Goal: Complete application form

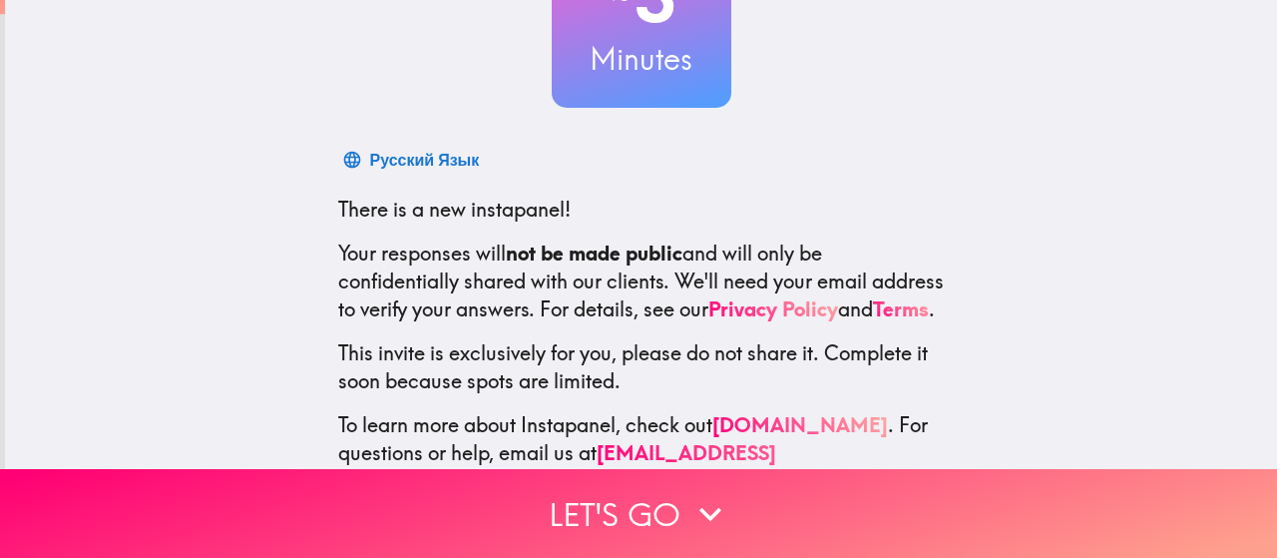
scroll to position [271, 0]
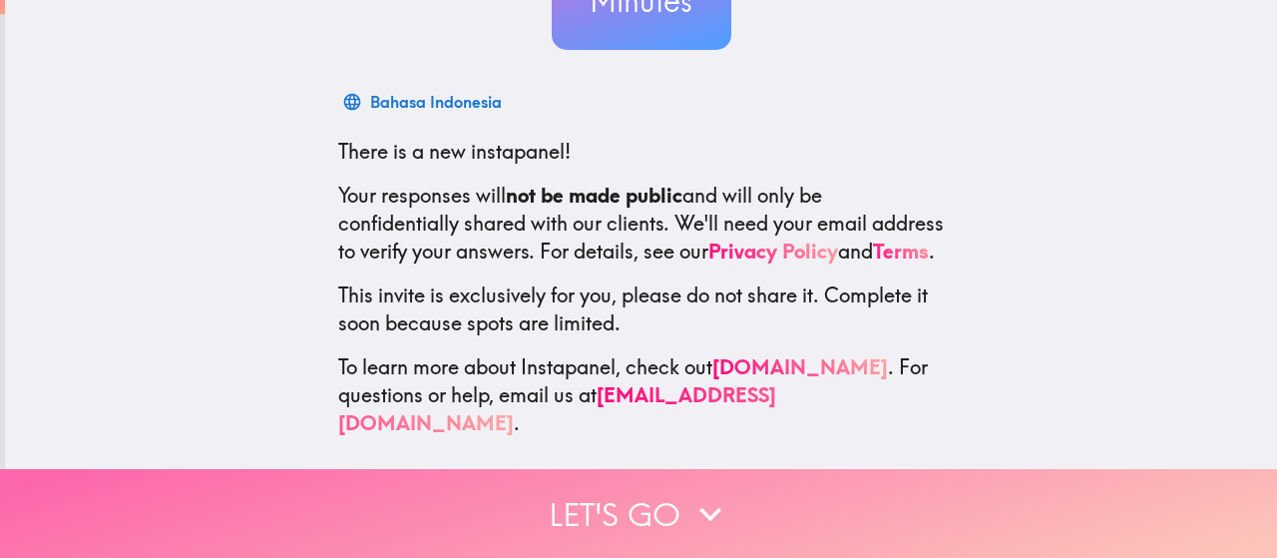
click at [575, 492] on button "Let's go" at bounding box center [638, 513] width 1277 height 89
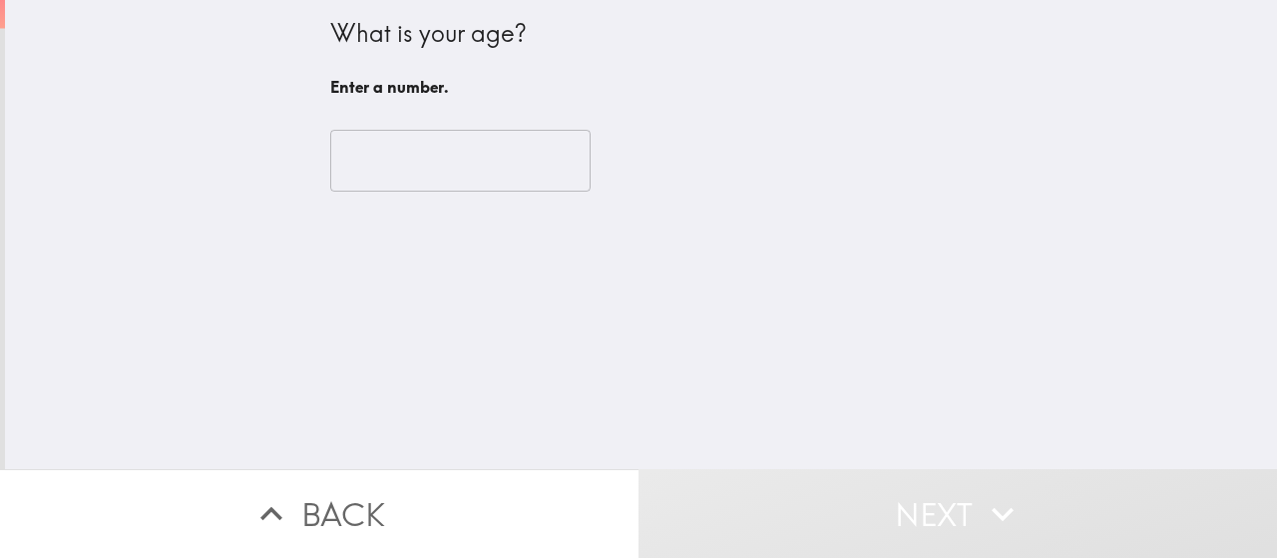
click at [429, 175] on input "number" at bounding box center [460, 161] width 260 height 62
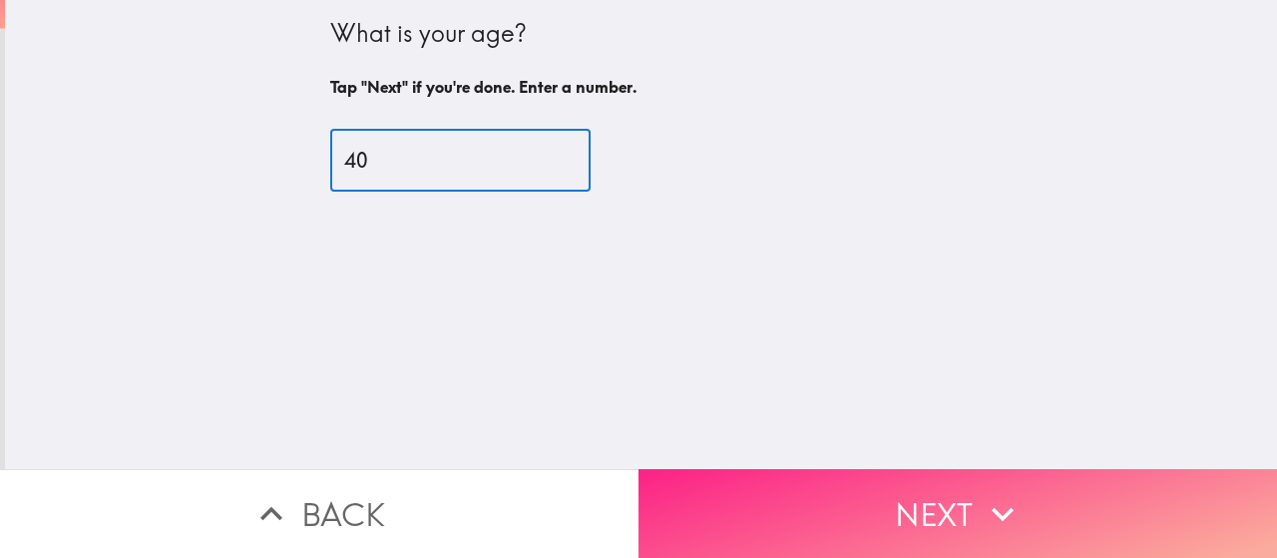
type input "40"
click at [779, 477] on button "Next" at bounding box center [957, 513] width 638 height 89
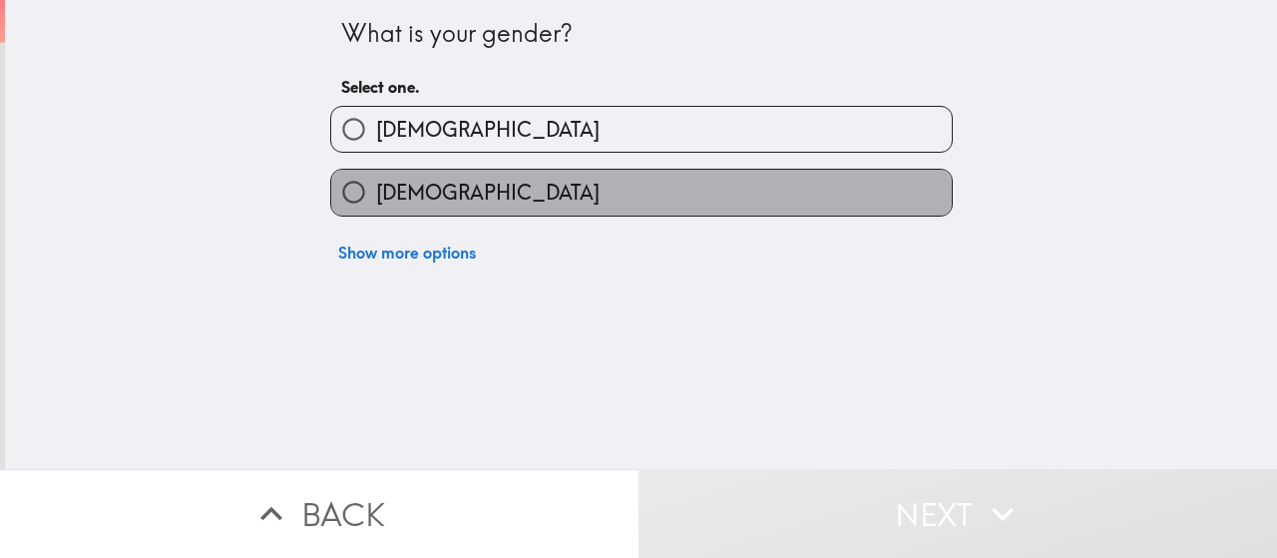
click at [430, 201] on label "[DEMOGRAPHIC_DATA]" at bounding box center [641, 192] width 620 height 45
click at [376, 201] on input "[DEMOGRAPHIC_DATA]" at bounding box center [353, 192] width 45 height 45
radio input "true"
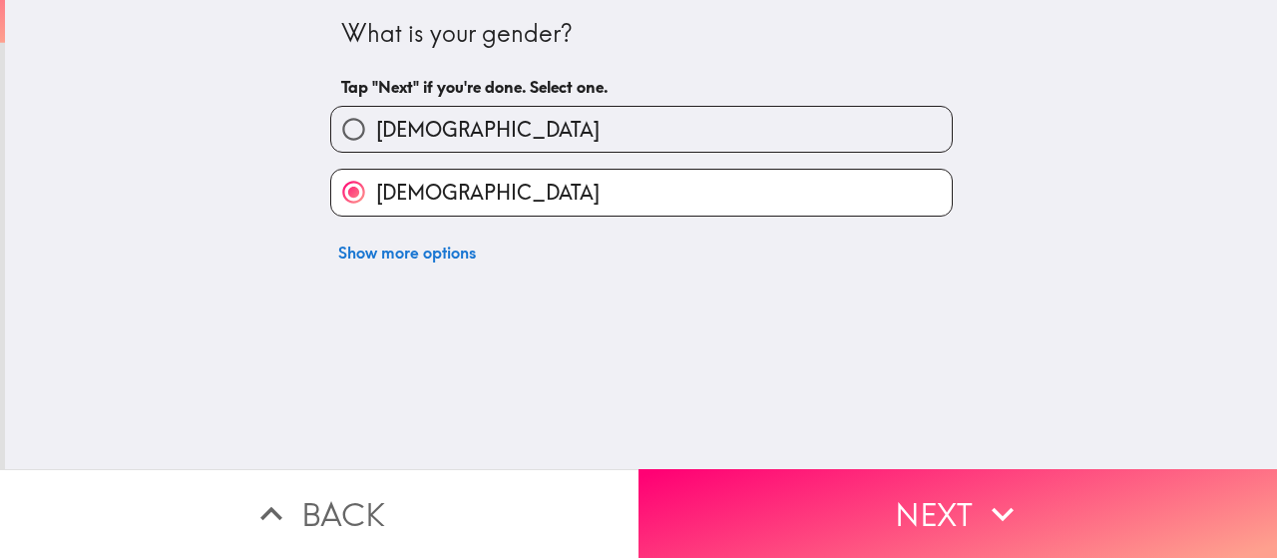
click at [772, 485] on button "Next" at bounding box center [957, 513] width 638 height 89
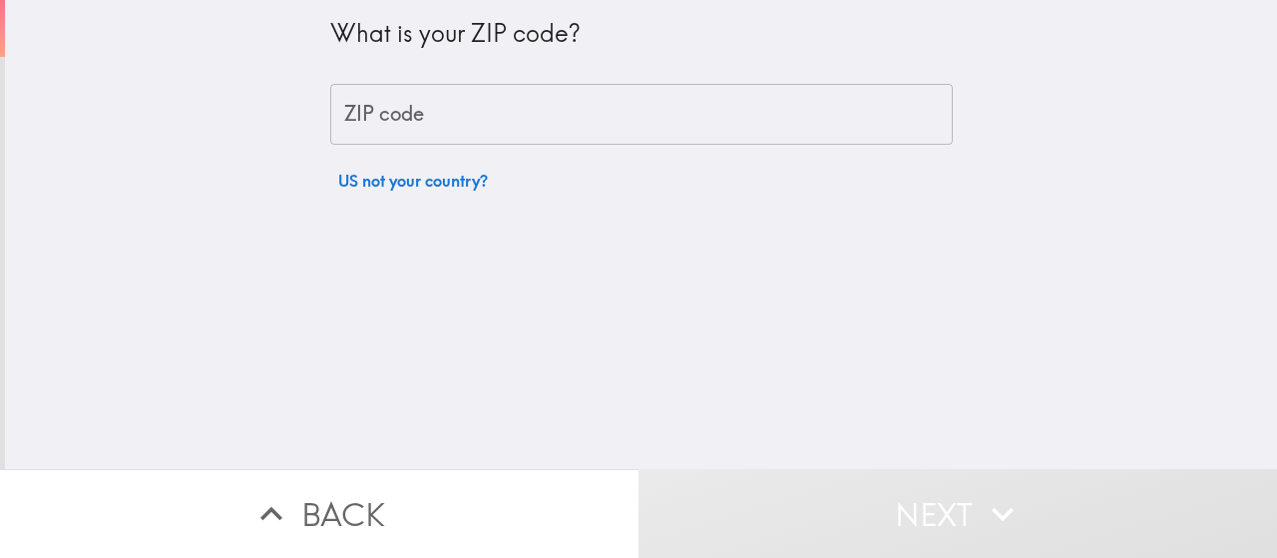
click at [428, 118] on input "ZIP code" at bounding box center [641, 115] width 622 height 62
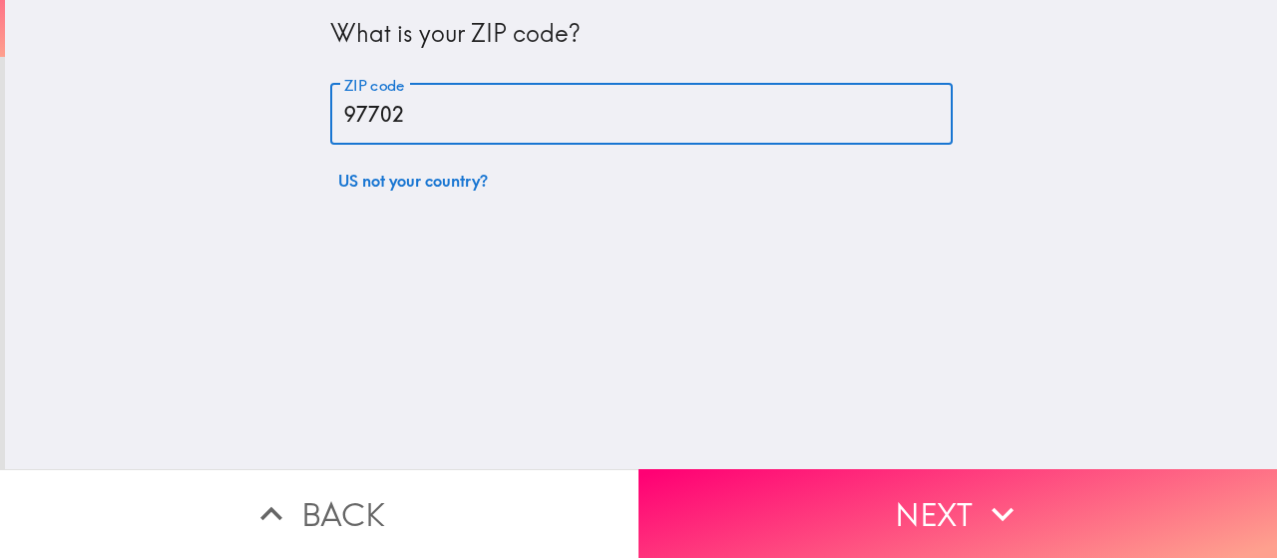
type input "97702"
click at [710, 287] on div "What is your ZIP code? ZIP code 97702 ZIP code US not your country?" at bounding box center [641, 234] width 1272 height 469
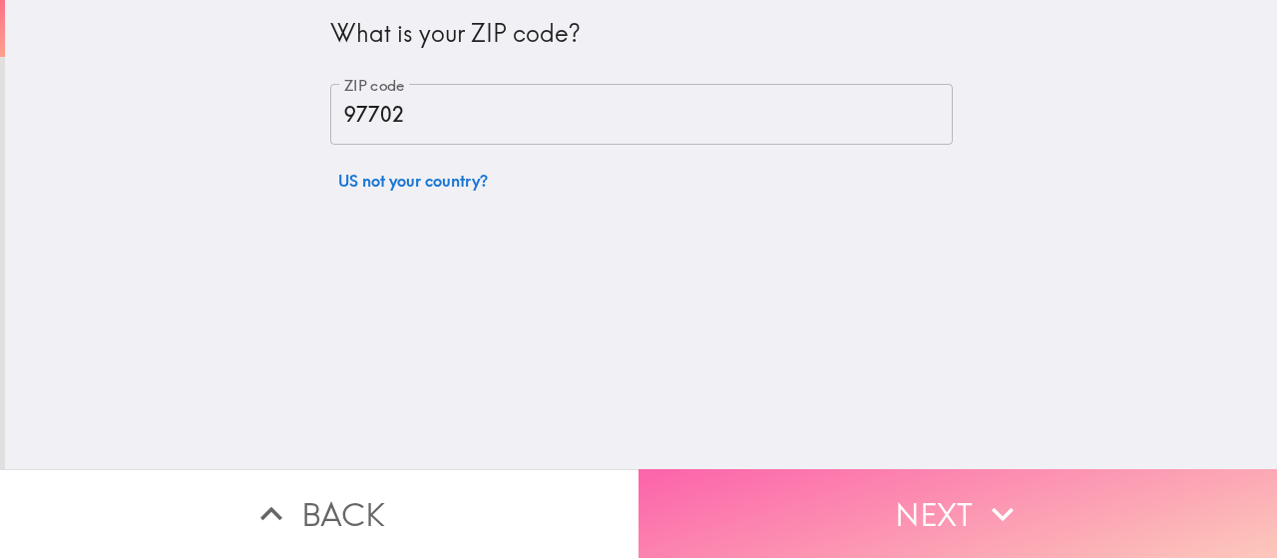
click at [826, 490] on button "Next" at bounding box center [957, 513] width 638 height 89
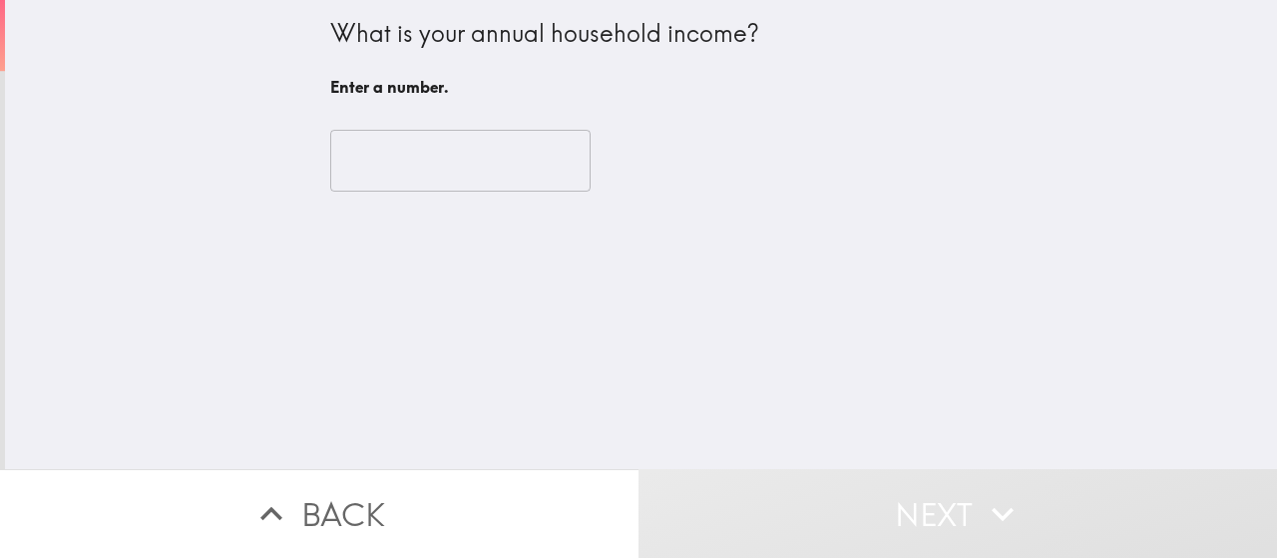
click at [419, 173] on input "number" at bounding box center [460, 161] width 260 height 62
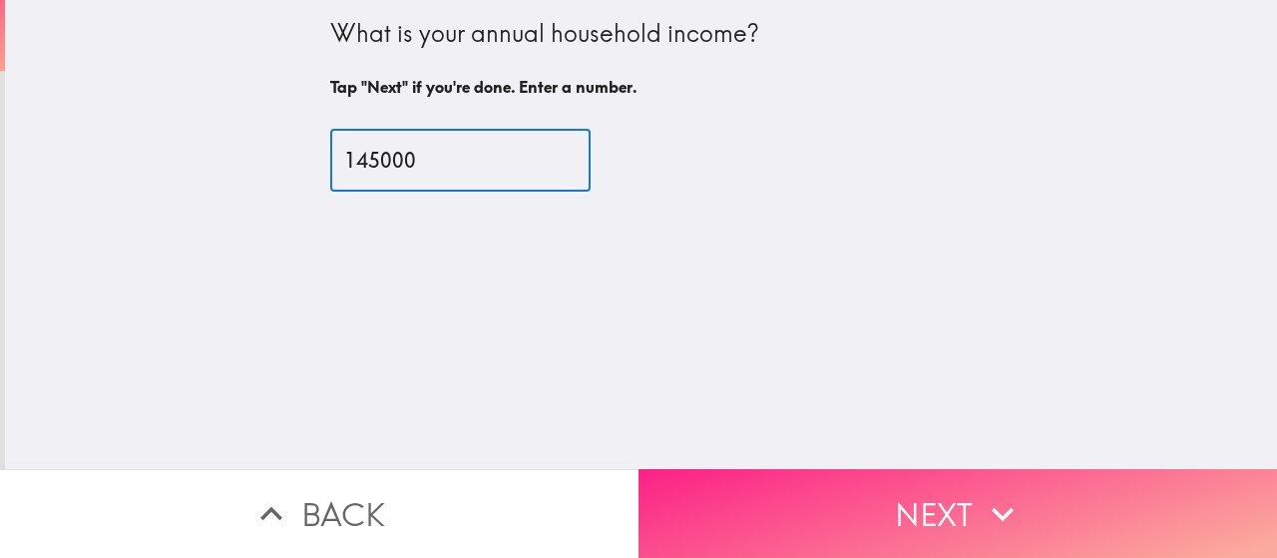
type input "145000"
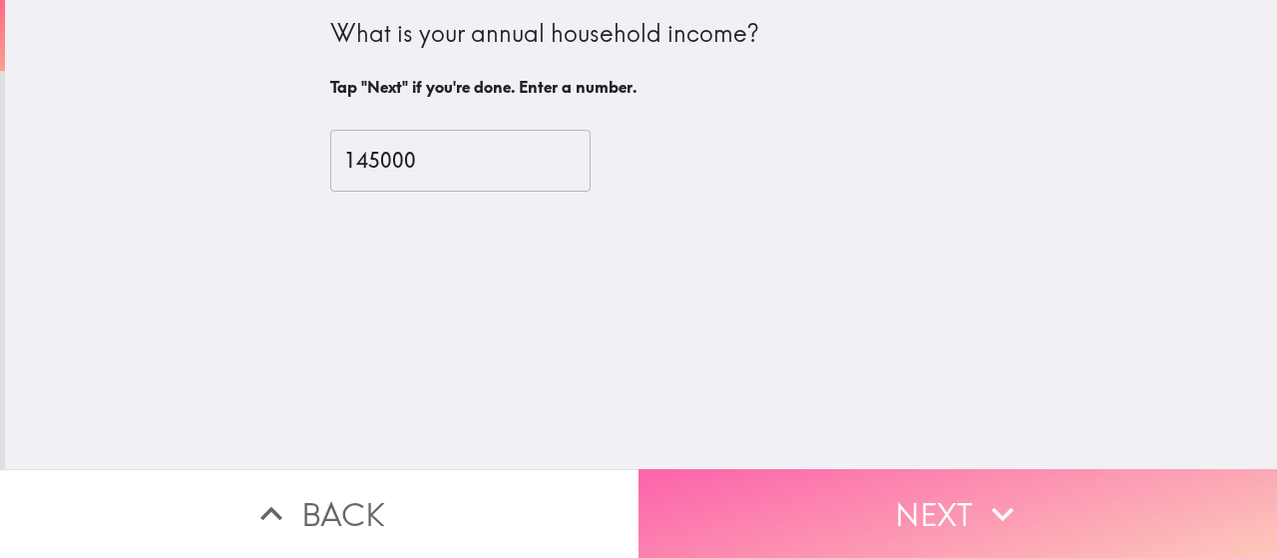
click at [751, 515] on button "Next" at bounding box center [957, 513] width 638 height 89
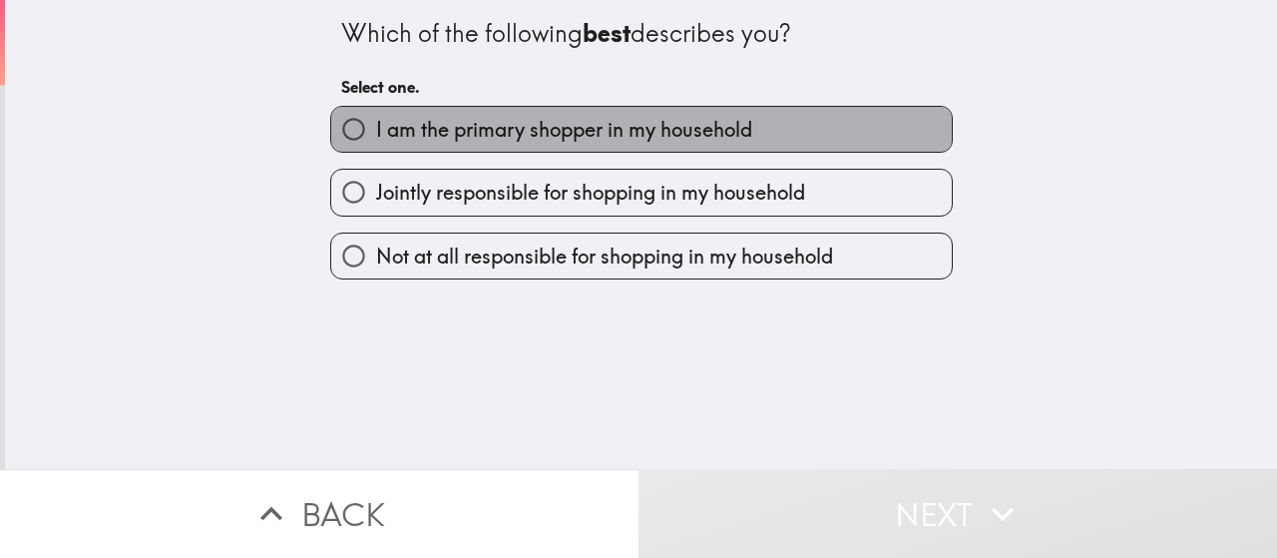
click at [489, 123] on span "I am the primary shopper in my household" at bounding box center [564, 130] width 376 height 28
click at [376, 123] on input "I am the primary shopper in my household" at bounding box center [353, 129] width 45 height 45
radio input "true"
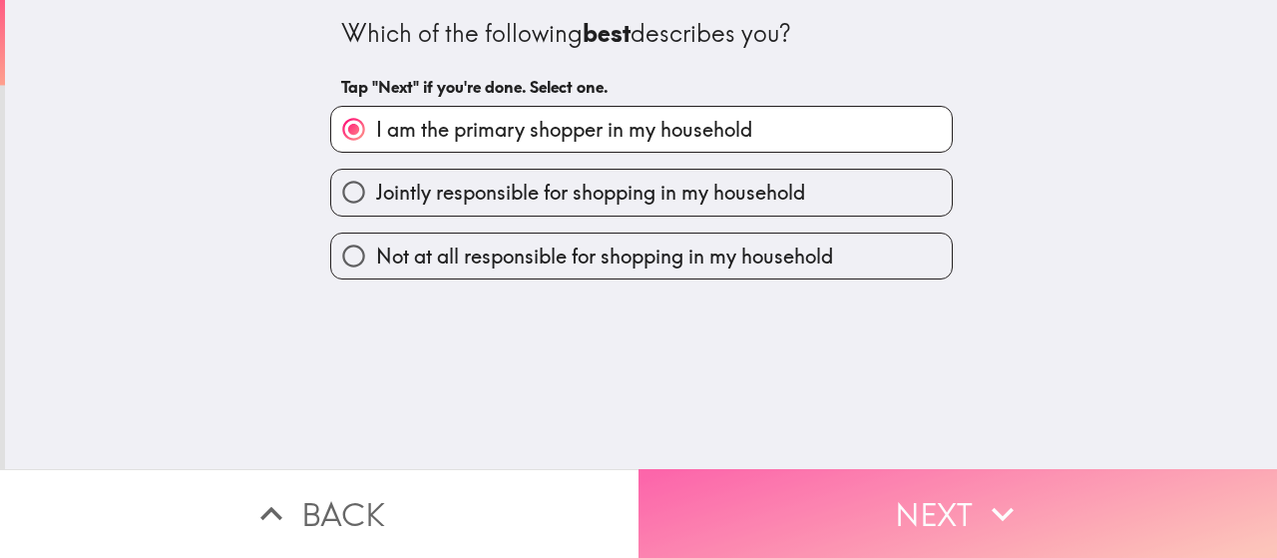
click at [732, 506] on button "Next" at bounding box center [957, 513] width 638 height 89
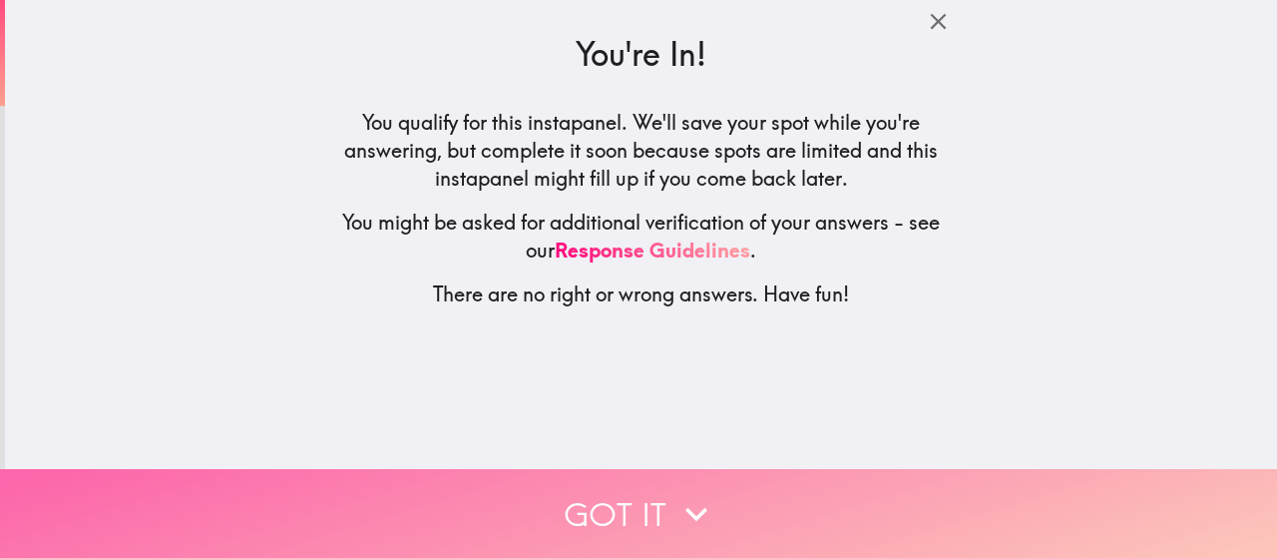
click at [616, 487] on button "Got it" at bounding box center [638, 513] width 1277 height 89
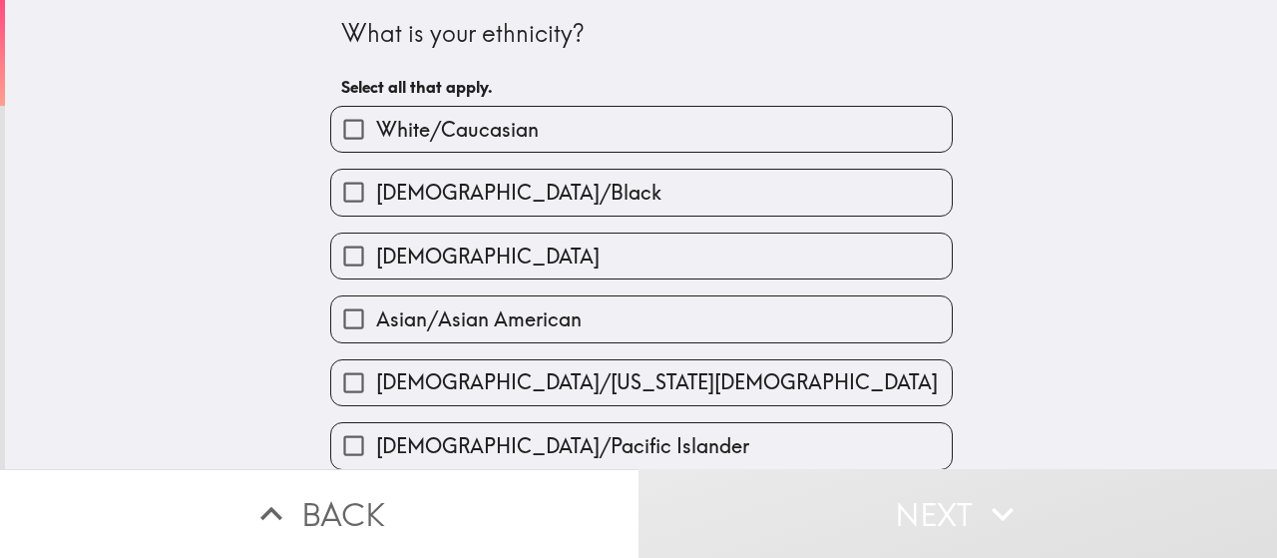
click at [435, 130] on span "White/Caucasian" at bounding box center [457, 130] width 163 height 28
click at [376, 130] on input "White/Caucasian" at bounding box center [353, 129] width 45 height 45
checkbox input "true"
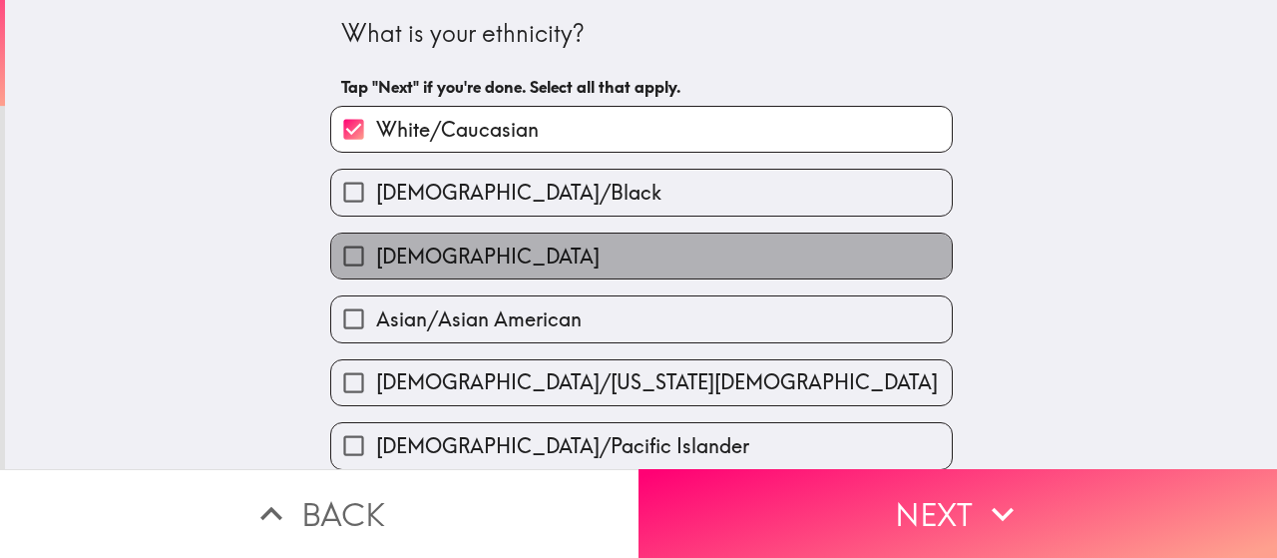
click at [424, 248] on span "[DEMOGRAPHIC_DATA]" at bounding box center [487, 256] width 223 height 28
click at [376, 248] on input "[DEMOGRAPHIC_DATA]" at bounding box center [353, 255] width 45 height 45
checkbox input "true"
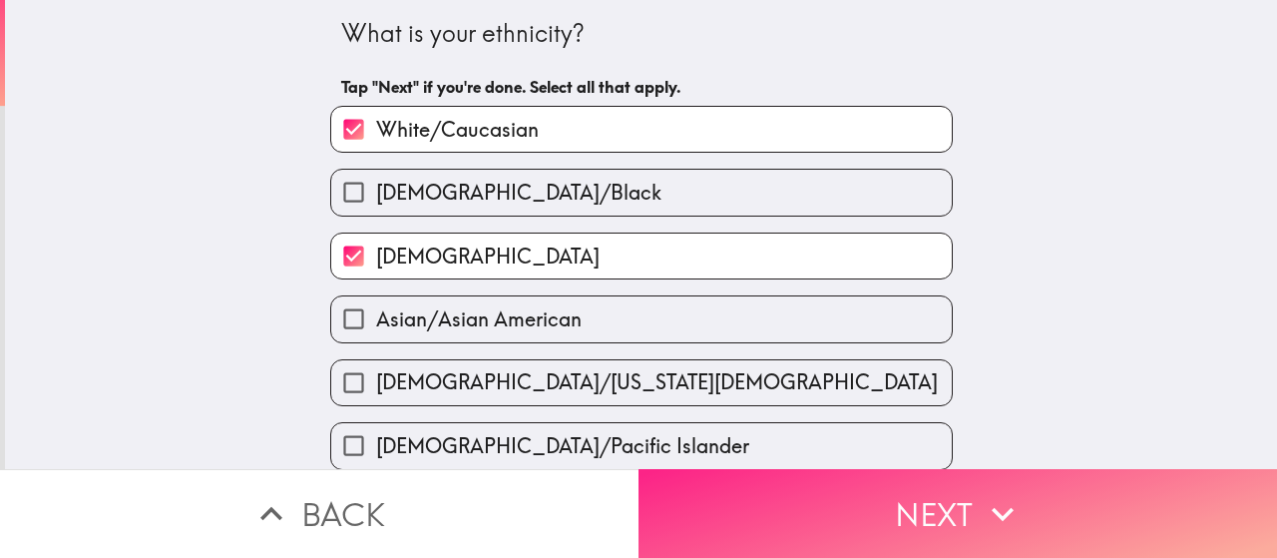
click at [747, 486] on button "Next" at bounding box center [957, 513] width 638 height 89
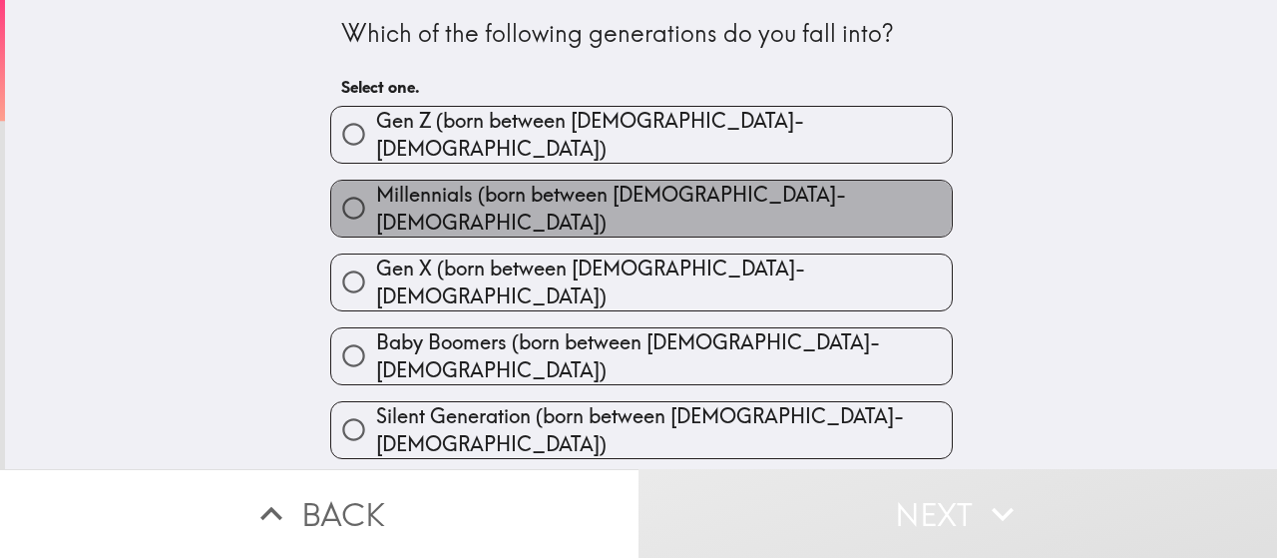
click at [485, 197] on span "Millennials (born between [DEMOGRAPHIC_DATA]-[DEMOGRAPHIC_DATA])" at bounding box center [664, 209] width 576 height 56
click at [376, 197] on input "Millennials (born between [DEMOGRAPHIC_DATA]-[DEMOGRAPHIC_DATA])" at bounding box center [353, 208] width 45 height 45
radio input "true"
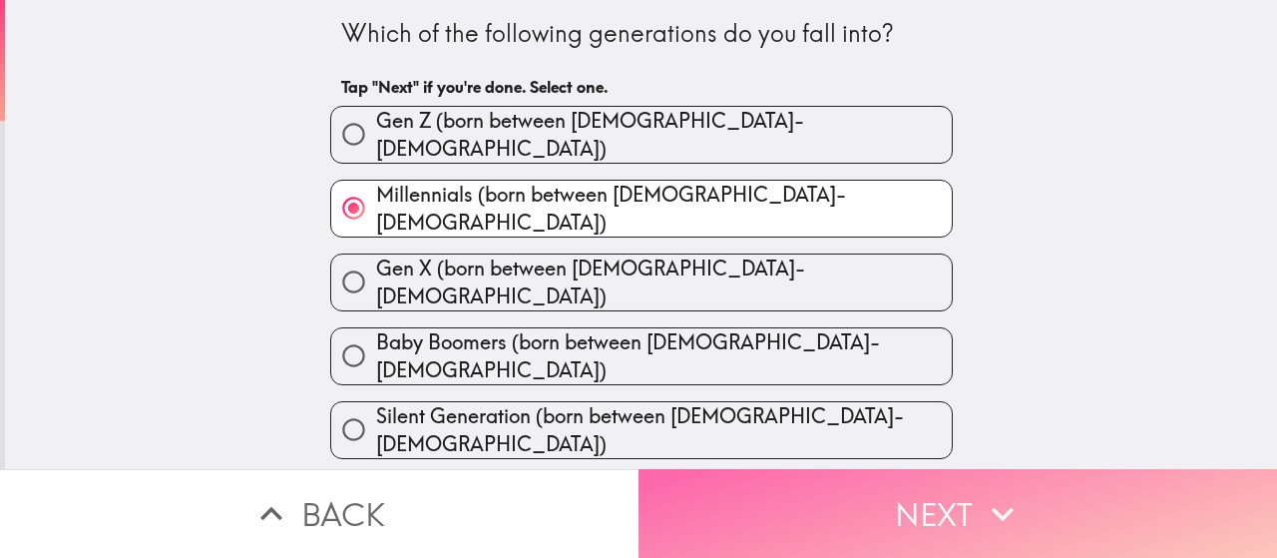
click at [771, 470] on button "Next" at bounding box center [957, 513] width 638 height 89
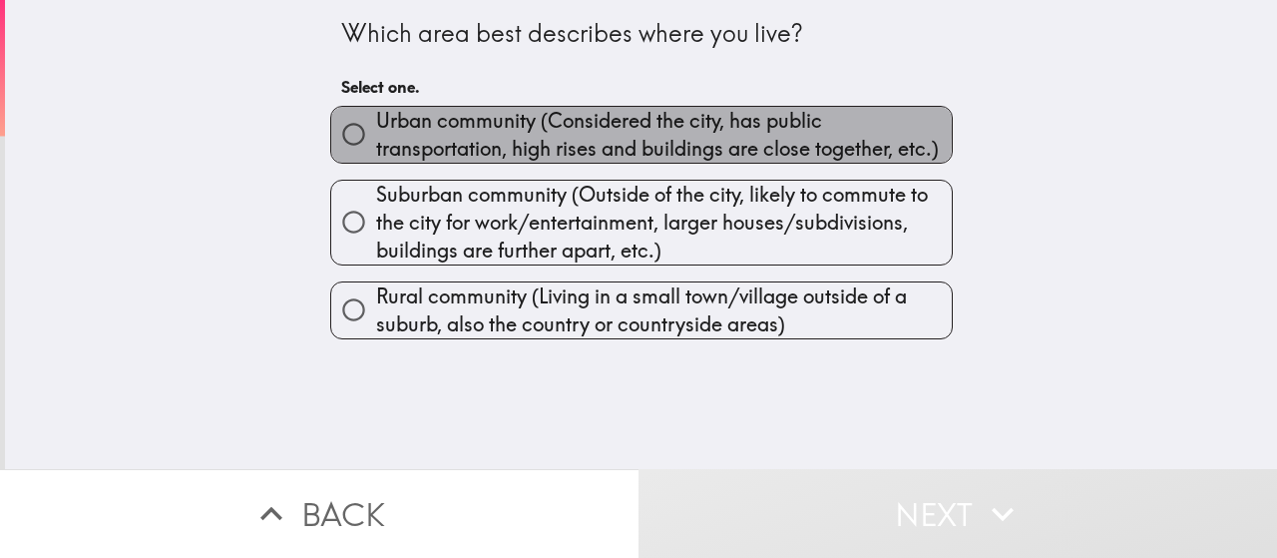
click at [420, 133] on span "Urban community (Considered the city, has public transportation, high rises and…" at bounding box center [664, 135] width 576 height 56
click at [376, 133] on input "Urban community (Considered the city, has public transportation, high rises and…" at bounding box center [353, 134] width 45 height 45
radio input "true"
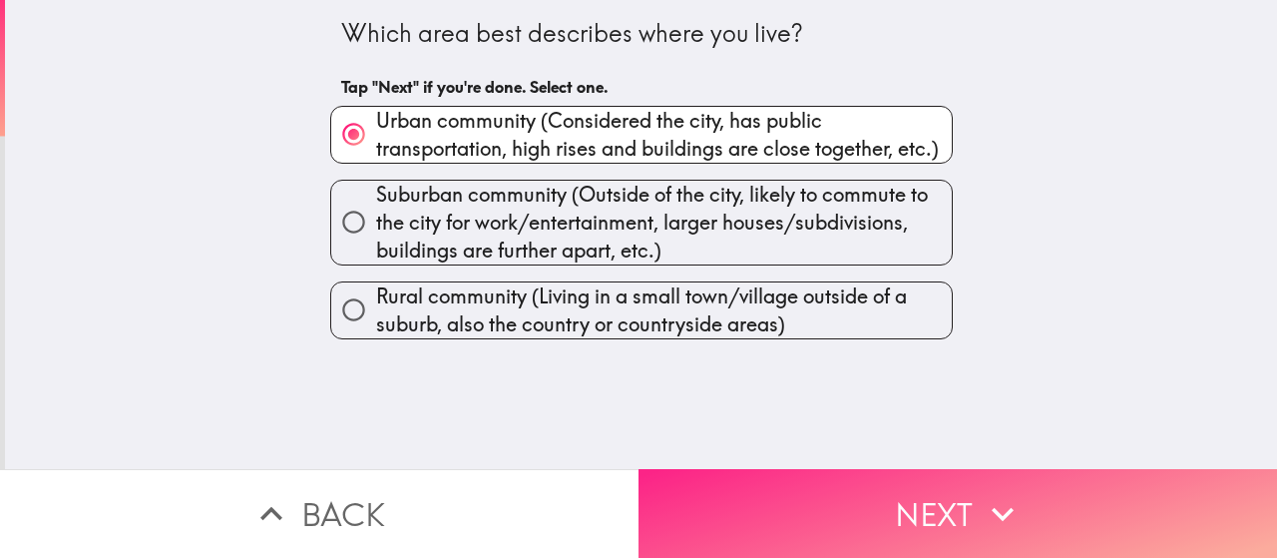
click at [769, 501] on button "Next" at bounding box center [957, 513] width 638 height 89
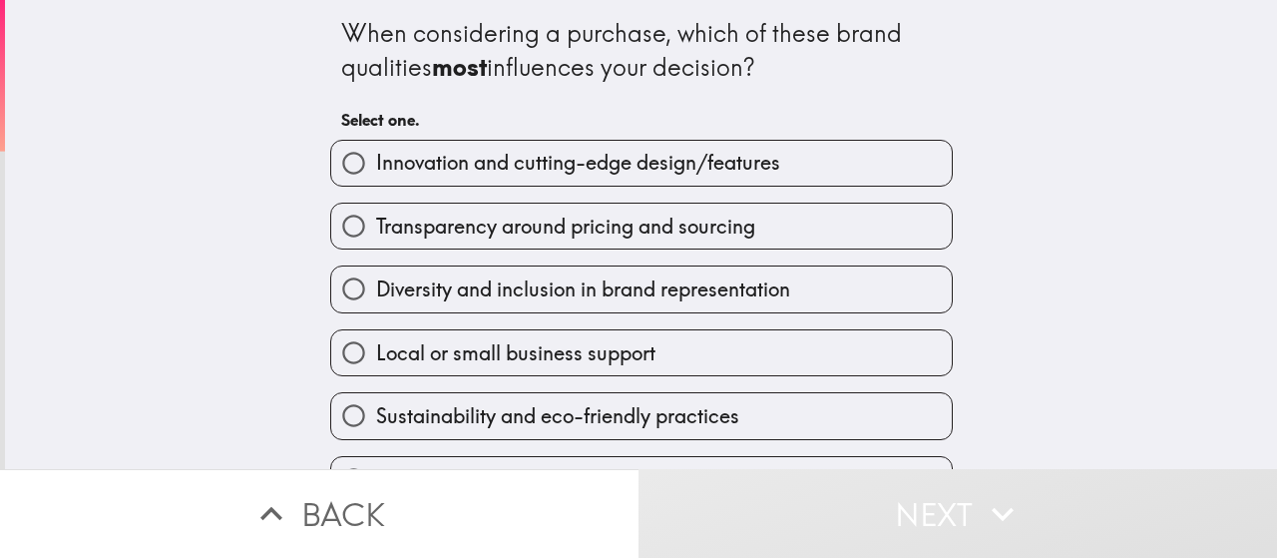
drag, startPoint x: 319, startPoint y: 29, endPoint x: 758, endPoint y: 424, distance: 590.5
click at [758, 424] on div "When considering a purchase, which of these brand qualities most influences you…" at bounding box center [641, 283] width 638 height 567
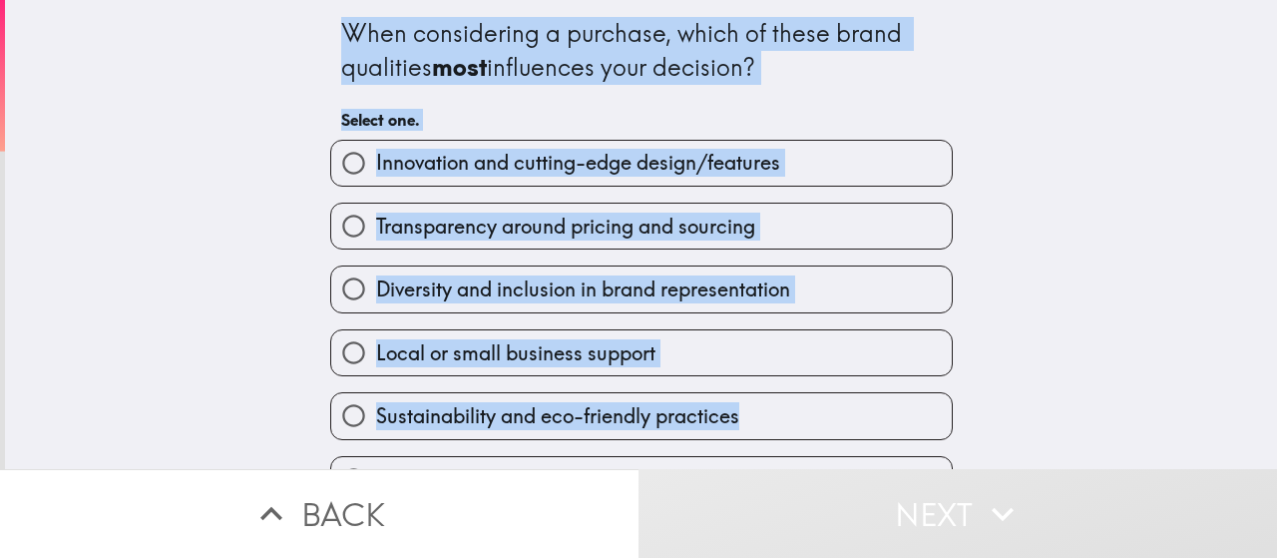
drag, startPoint x: 305, startPoint y: 26, endPoint x: 759, endPoint y: 428, distance: 606.3
click at [759, 428] on div "When considering a purchase, which of these brand qualities most influences you…" at bounding box center [641, 283] width 638 height 567
click at [260, 179] on div "When considering a purchase, which of these brand qualities most influences you…" at bounding box center [641, 234] width 1272 height 469
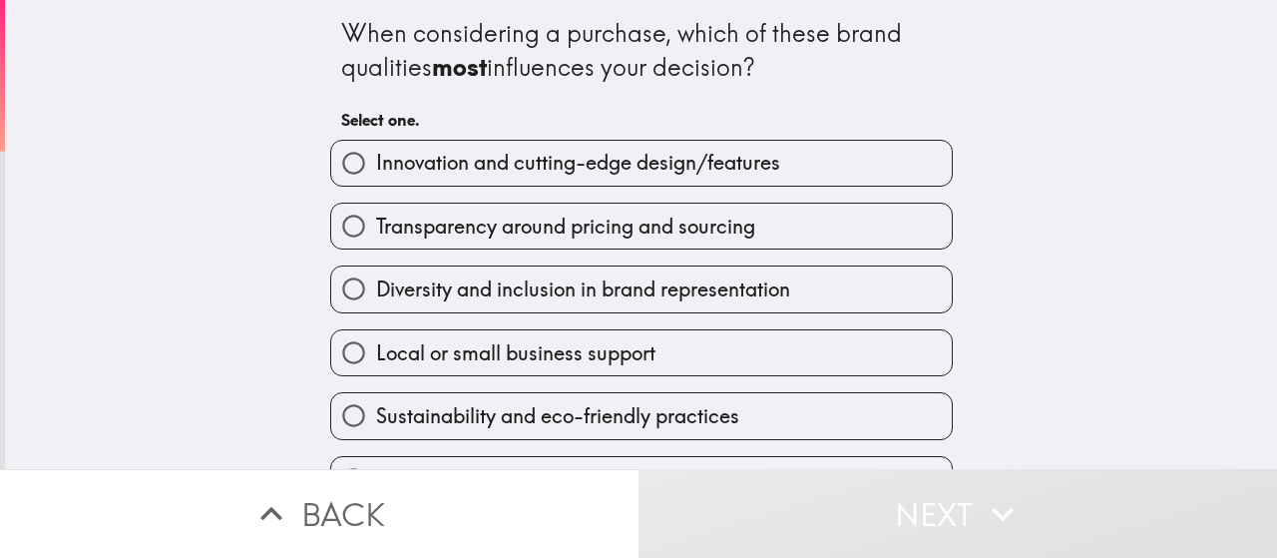
click at [446, 169] on span "Innovation and cutting-edge design/features" at bounding box center [578, 163] width 404 height 28
click at [376, 169] on input "Innovation and cutting-edge design/features" at bounding box center [353, 163] width 45 height 45
radio input "true"
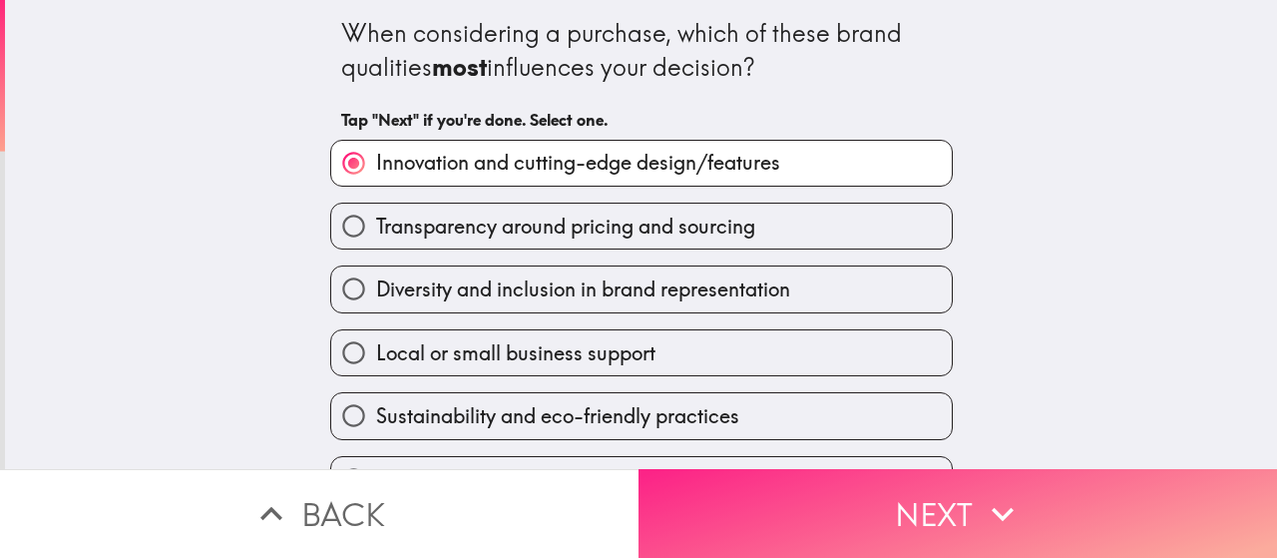
click at [779, 510] on button "Next" at bounding box center [957, 513] width 638 height 89
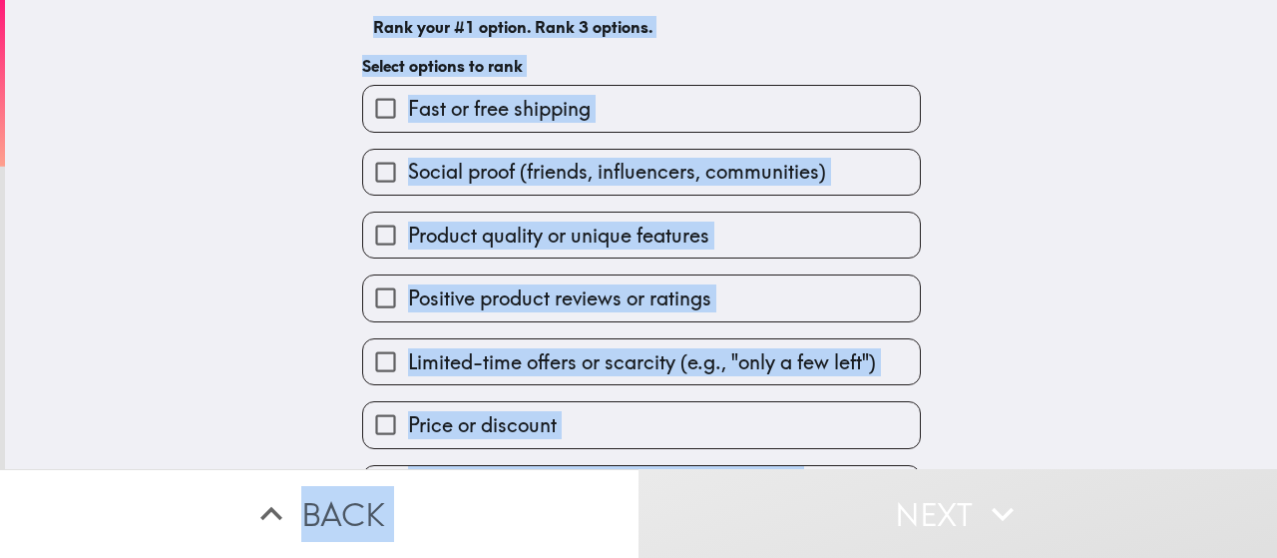
scroll to position [232, 0]
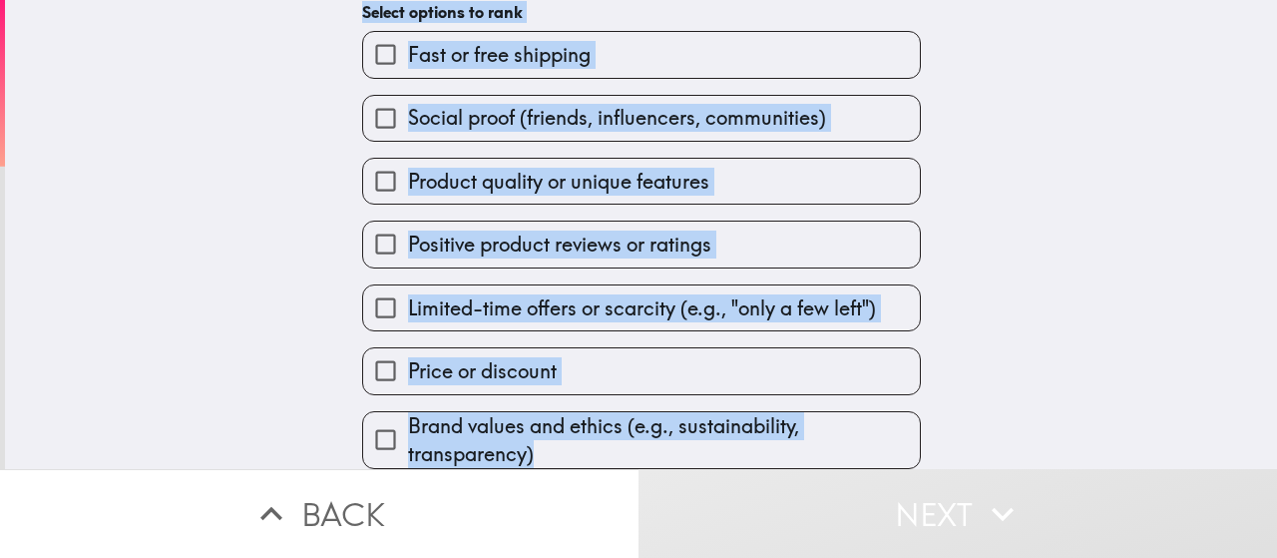
drag, startPoint x: 351, startPoint y: 30, endPoint x: 644, endPoint y: 427, distance: 493.6
click at [644, 427] on div "Which of the following factors most often inspires you to actually complete a p…" at bounding box center [641, 128] width 638 height 682
click at [489, 173] on span "Product quality or unique features" at bounding box center [558, 182] width 301 height 28
click at [408, 173] on input "Product quality or unique features" at bounding box center [385, 181] width 45 height 45
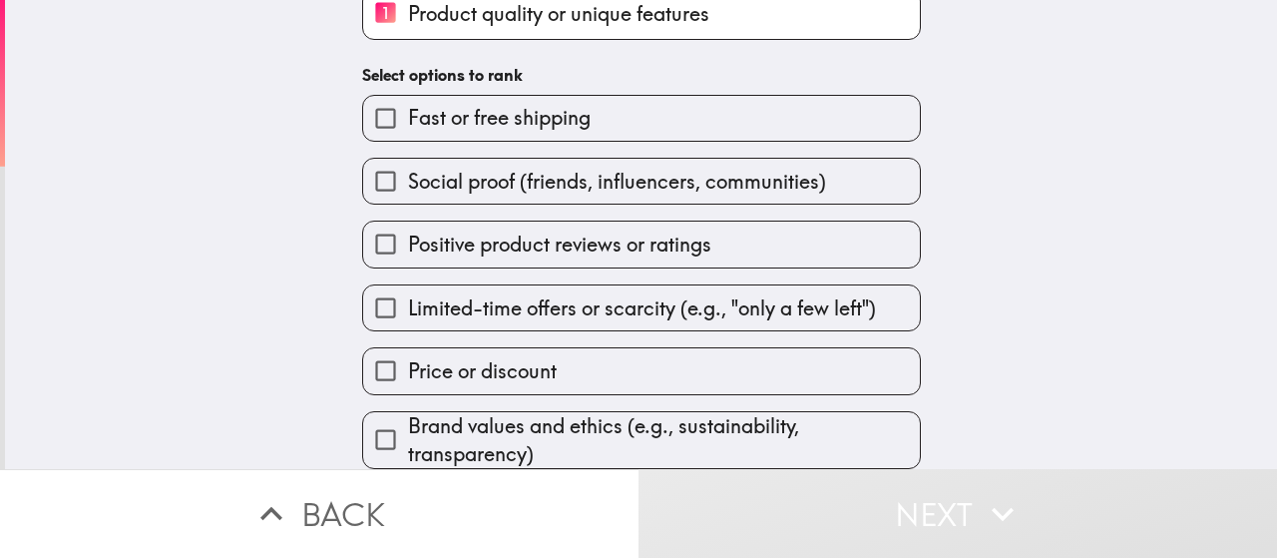
click at [479, 372] on span "Price or discount" at bounding box center [482, 371] width 149 height 28
click at [408, 372] on input "Price or discount" at bounding box center [385, 370] width 45 height 45
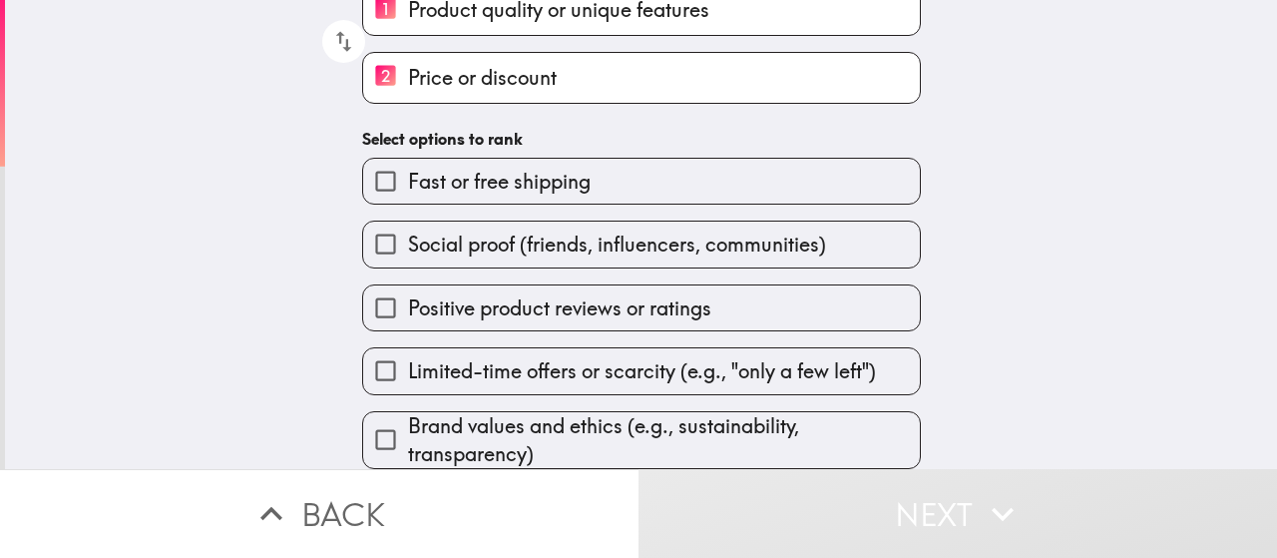
click at [485, 302] on span "Positive product reviews or ratings" at bounding box center [559, 308] width 303 height 28
click at [408, 302] on input "Positive product reviews or ratings" at bounding box center [385, 307] width 45 height 45
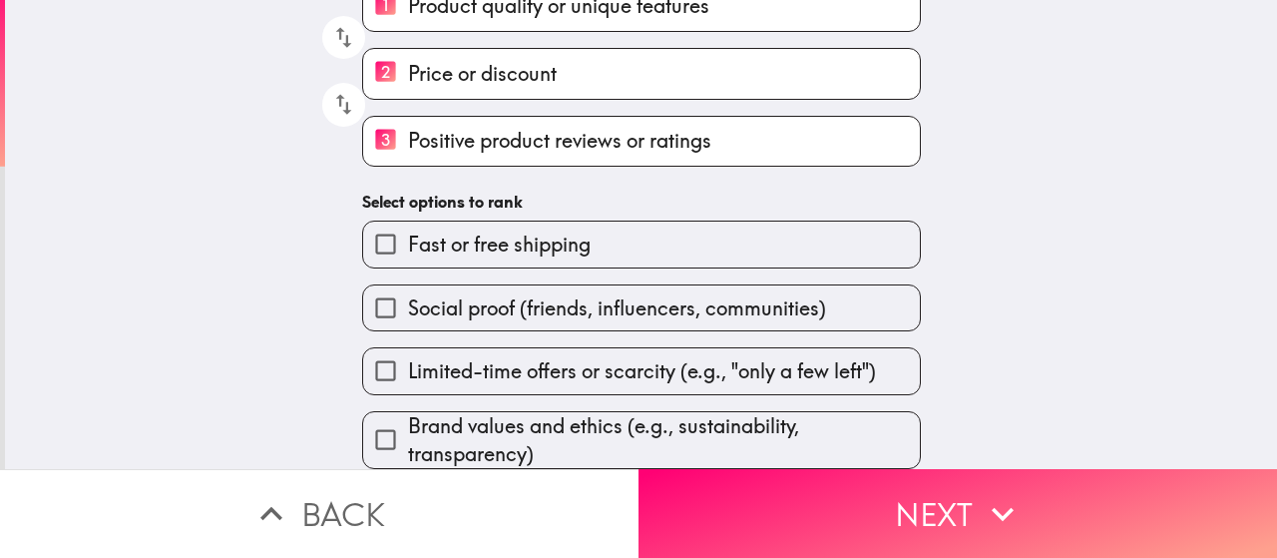
scroll to position [244, 0]
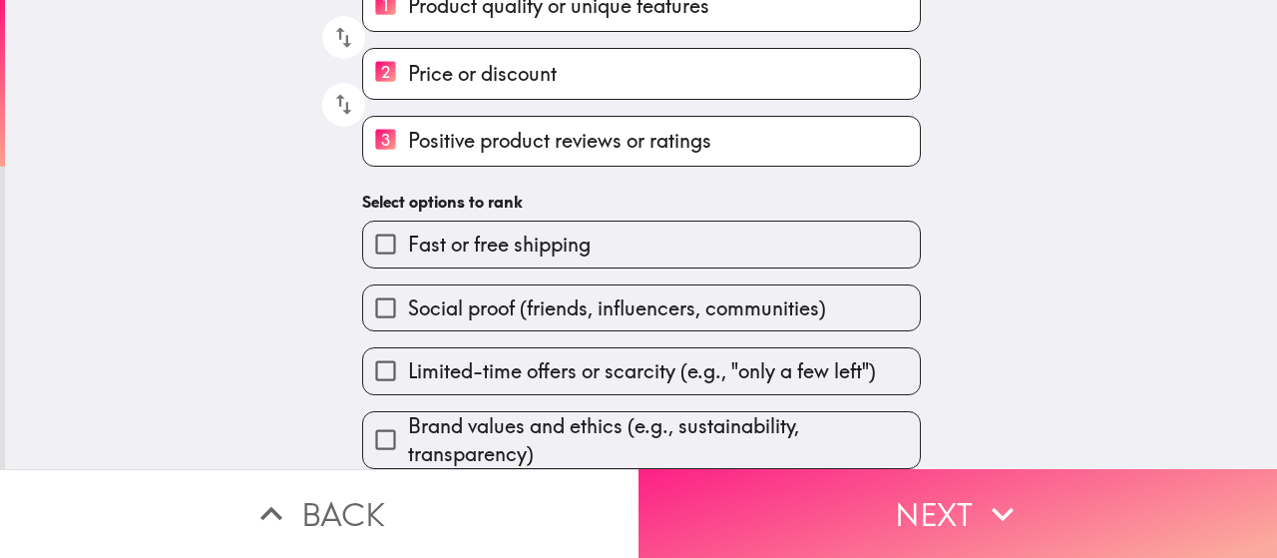
click at [804, 500] on button "Next" at bounding box center [957, 513] width 638 height 89
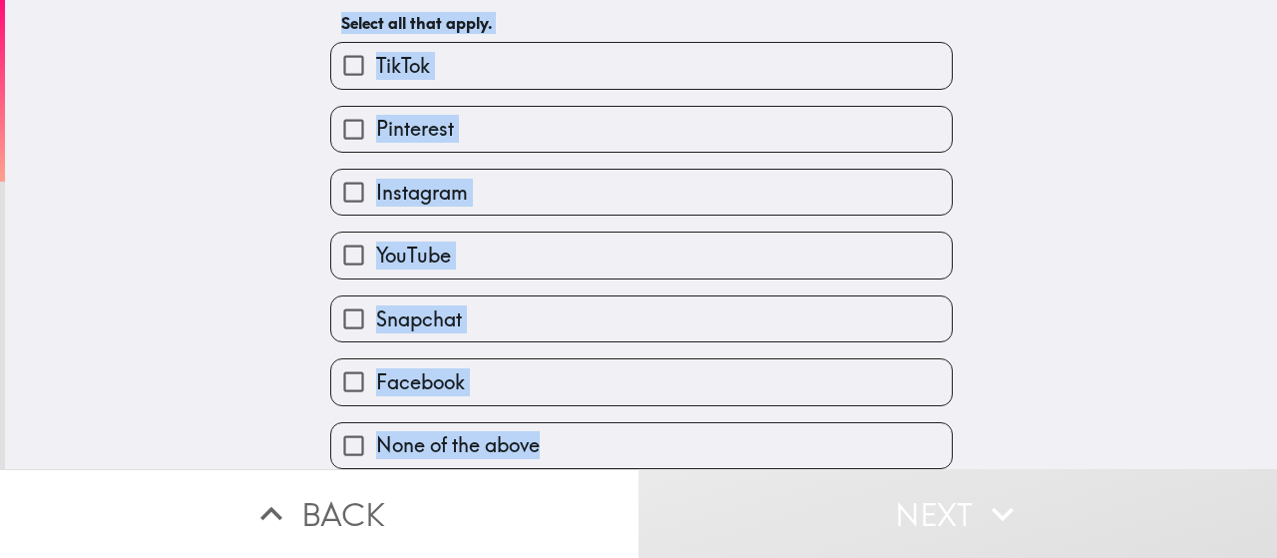
scroll to position [150, 0]
drag, startPoint x: 307, startPoint y: 20, endPoint x: 547, endPoint y: 514, distance: 548.7
click at [547, 514] on div "In the past 6 months , on which of the following platforms have you completed a…" at bounding box center [638, 279] width 1277 height 558
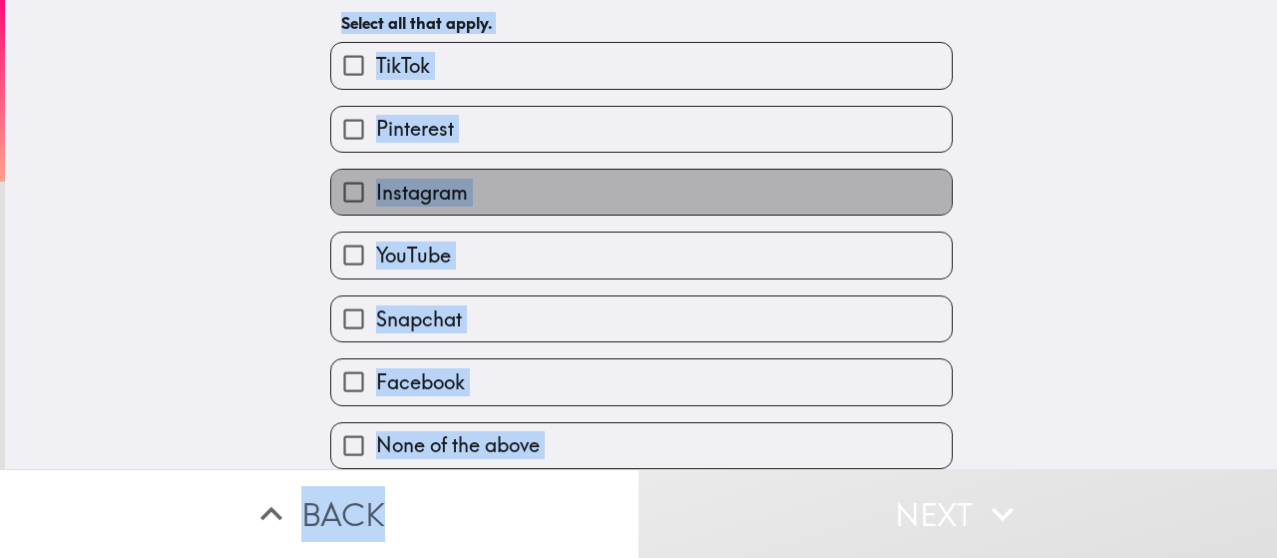
drag, startPoint x: 451, startPoint y: 240, endPoint x: 381, endPoint y: 181, distance: 92.0
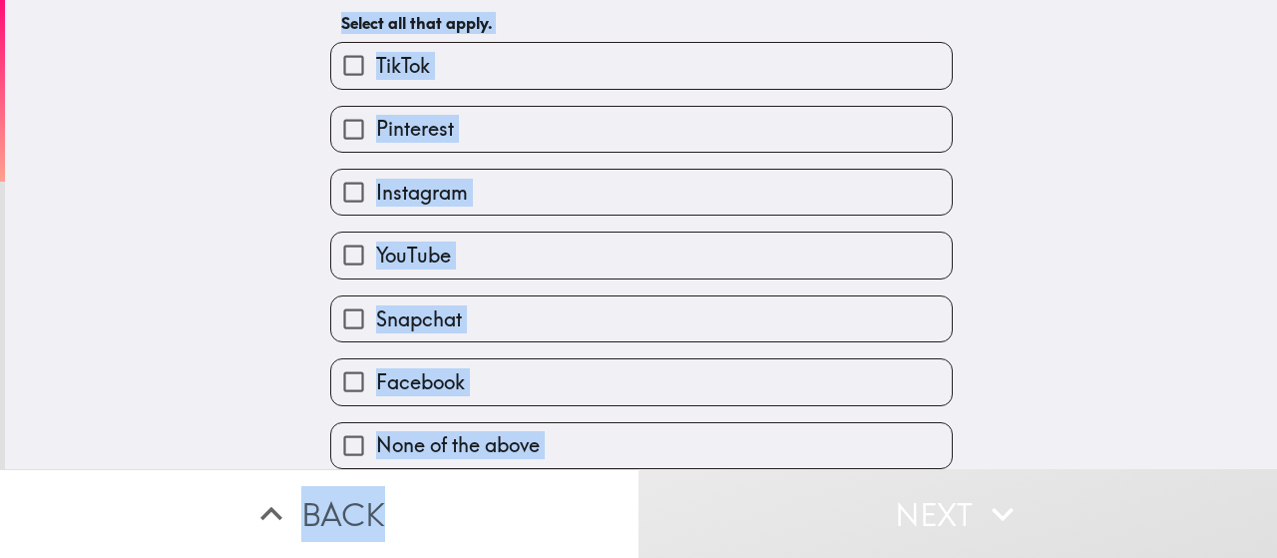
click at [179, 193] on div "In the past 6 months , on which of the following platforms have you completed a…" at bounding box center [641, 103] width 1272 height 469
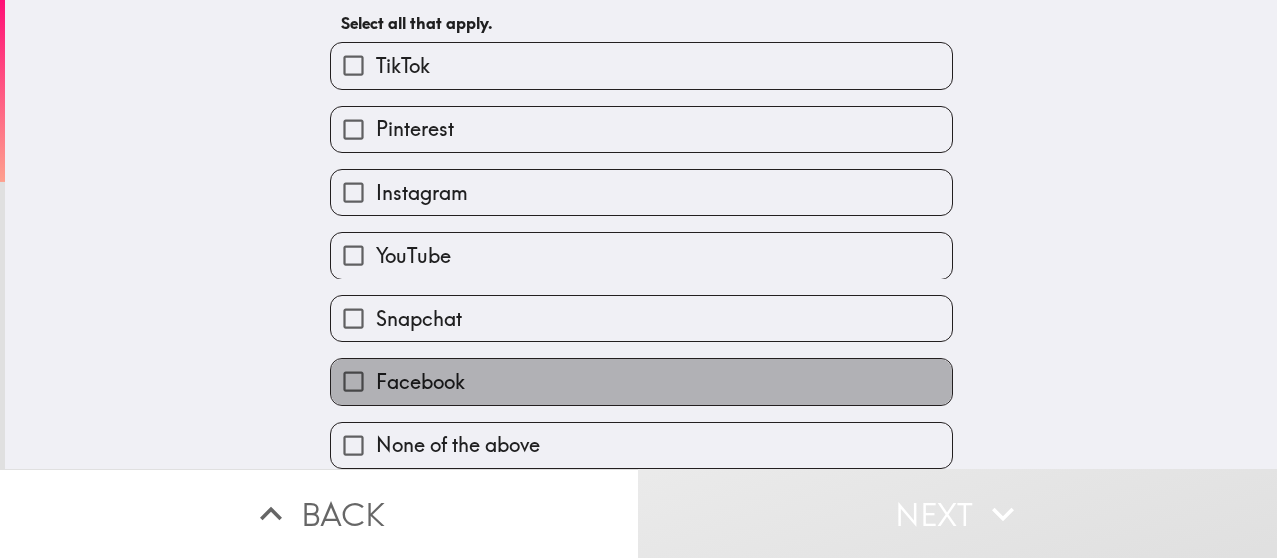
click at [461, 366] on label "Facebook" at bounding box center [641, 381] width 620 height 45
click at [376, 366] on input "Facebook" at bounding box center [353, 381] width 45 height 45
checkbox input "true"
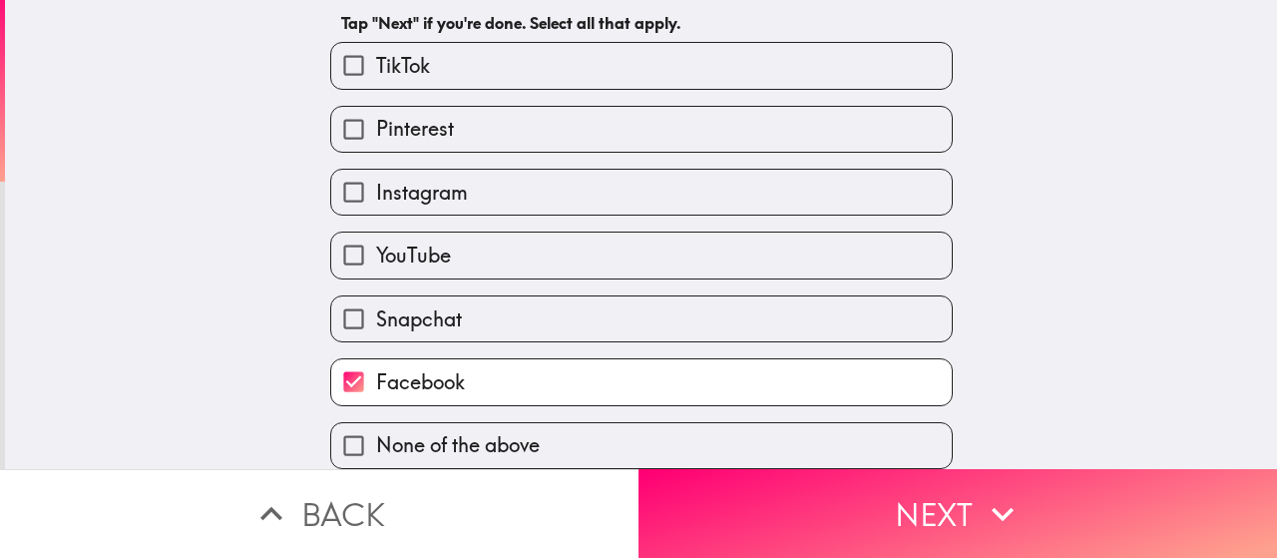
click at [455, 179] on label "Instagram" at bounding box center [641, 192] width 620 height 45
click at [376, 179] on input "Instagram" at bounding box center [353, 192] width 45 height 45
checkbox input "true"
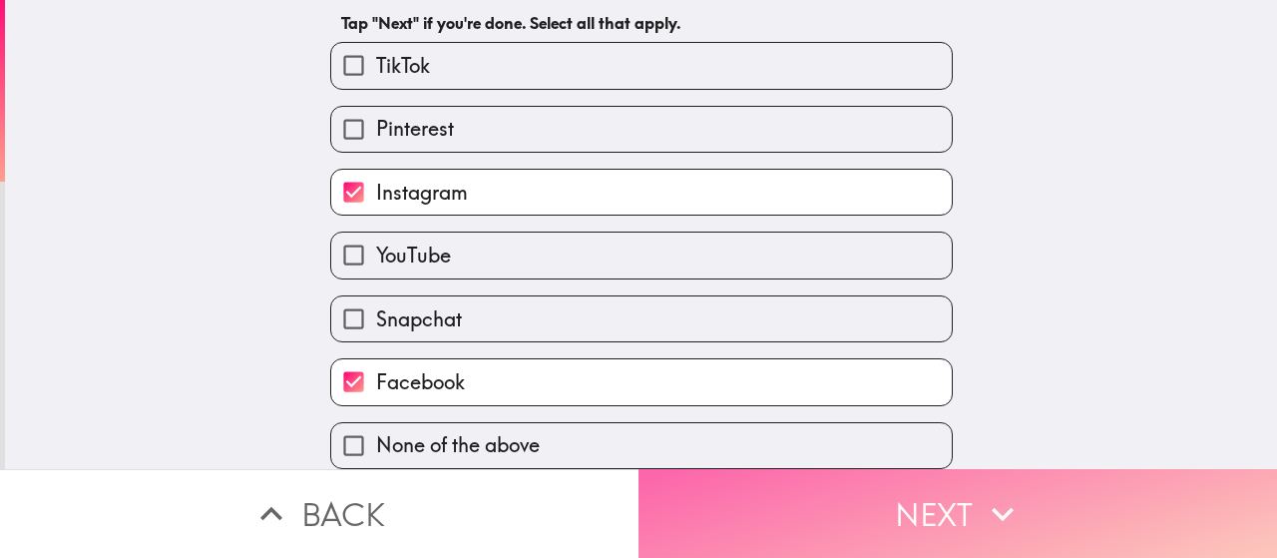
click at [677, 479] on button "Next" at bounding box center [957, 513] width 638 height 89
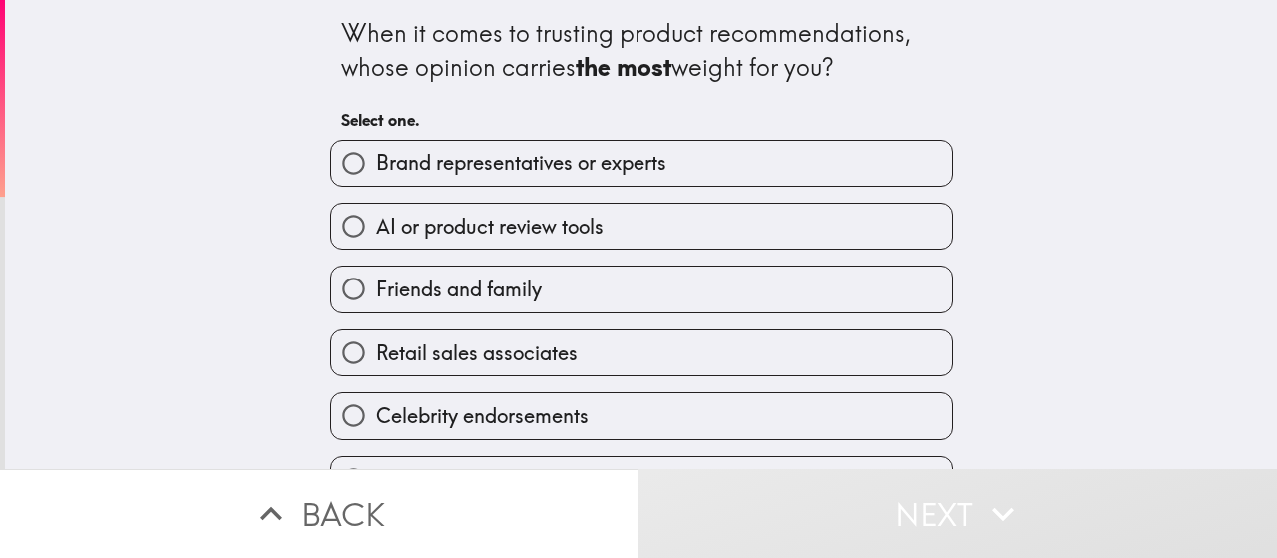
scroll to position [52, 0]
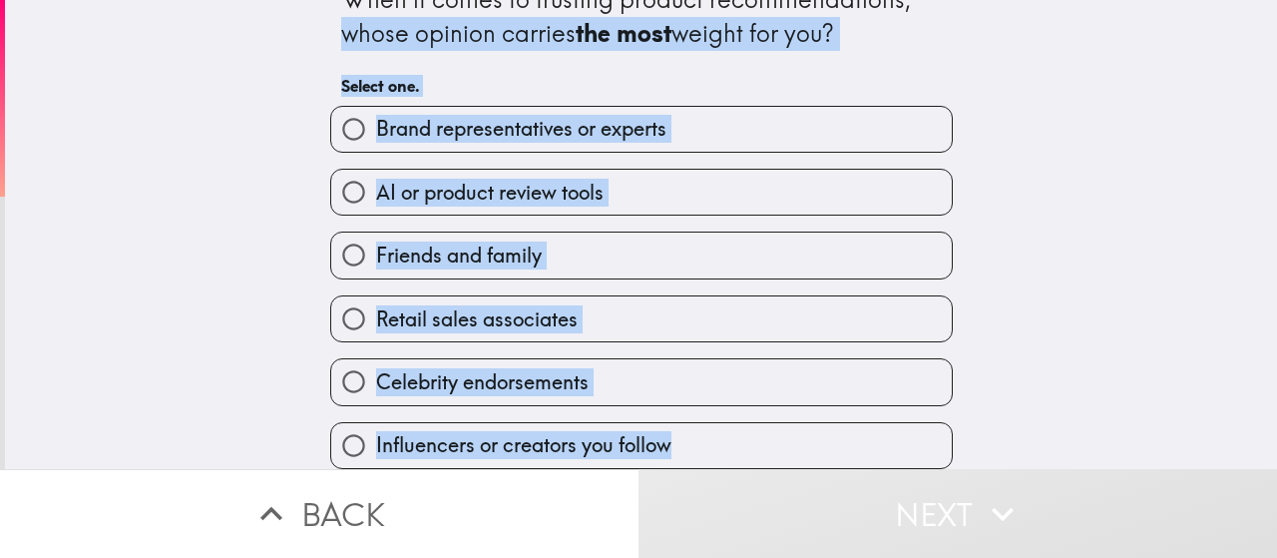
drag, startPoint x: 317, startPoint y: 9, endPoint x: 741, endPoint y: 423, distance: 592.5
click at [741, 423] on div "When it comes to trusting product recommendations, whose opinion carries the mo…" at bounding box center [641, 217] width 638 height 503
click at [431, 242] on span "Friends and family" at bounding box center [459, 255] width 166 height 28
click at [376, 242] on input "Friends and family" at bounding box center [353, 254] width 45 height 45
radio input "true"
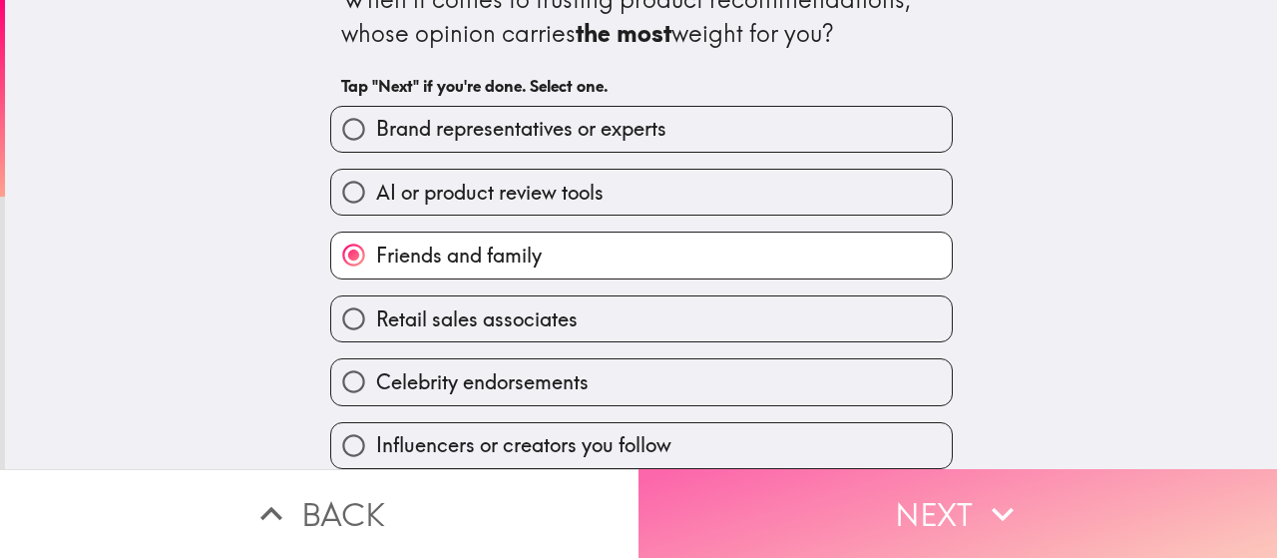
click at [766, 481] on button "Next" at bounding box center [957, 513] width 638 height 89
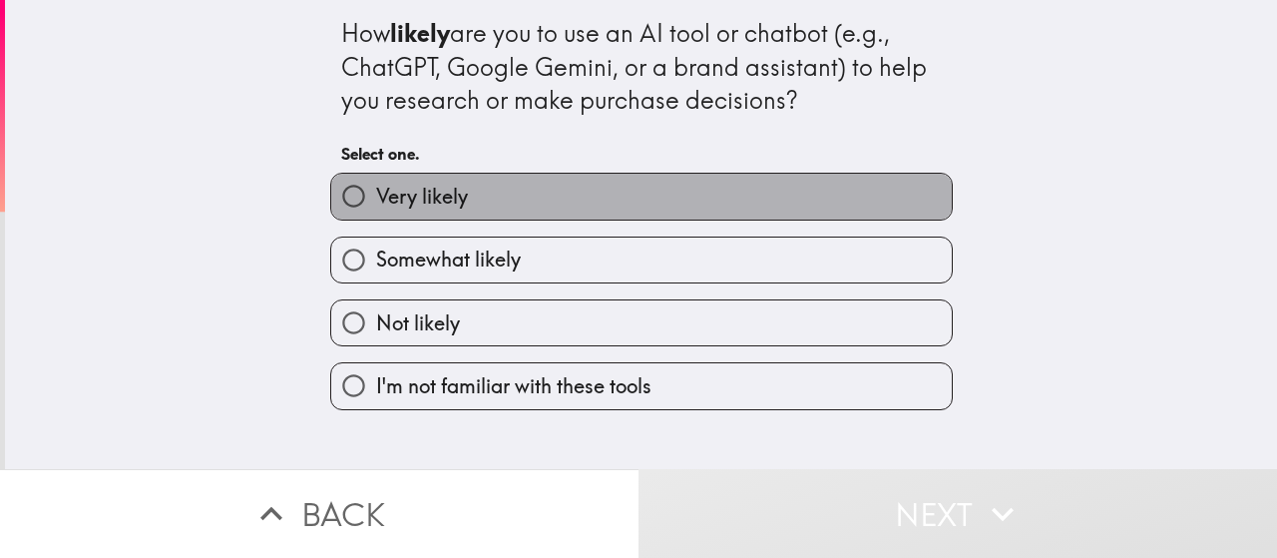
click at [454, 189] on label "Very likely" at bounding box center [641, 196] width 620 height 45
click at [376, 189] on input "Very likely" at bounding box center [353, 196] width 45 height 45
radio input "true"
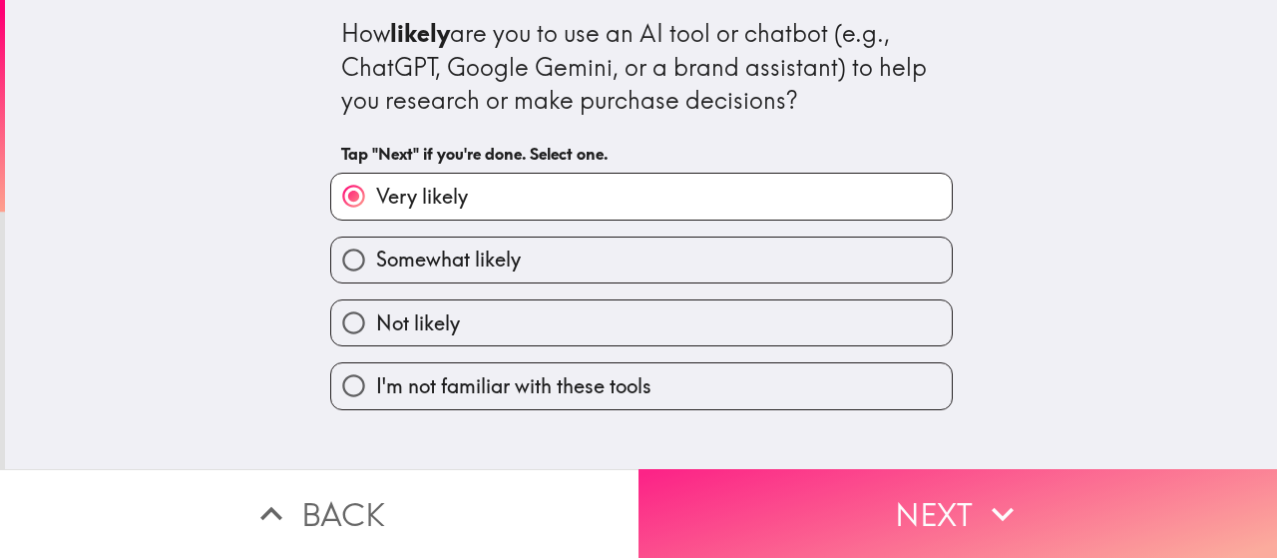
click at [794, 486] on button "Next" at bounding box center [957, 513] width 638 height 89
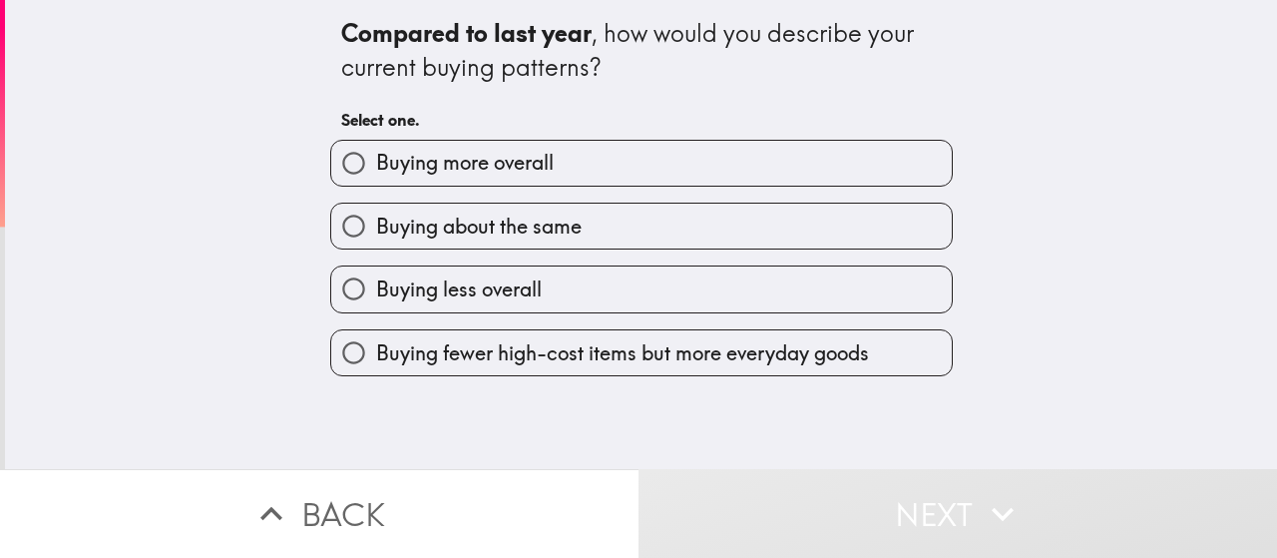
click at [535, 158] on span "Buying more overall" at bounding box center [465, 163] width 178 height 28
click at [376, 158] on input "Buying more overall" at bounding box center [353, 163] width 45 height 45
radio input "true"
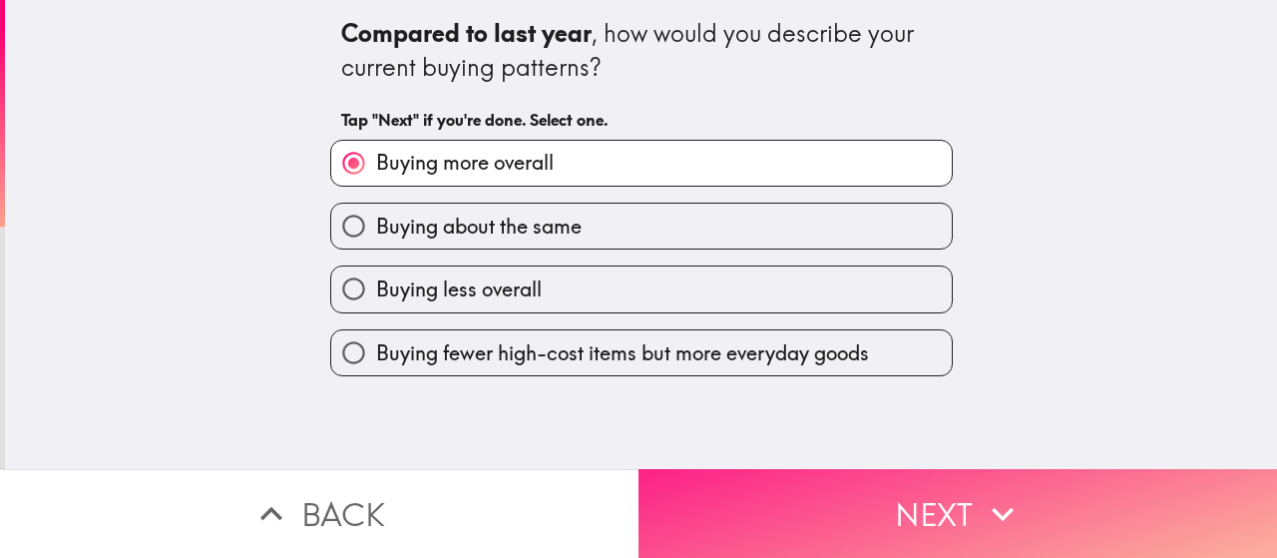
click at [717, 489] on button "Next" at bounding box center [957, 513] width 638 height 89
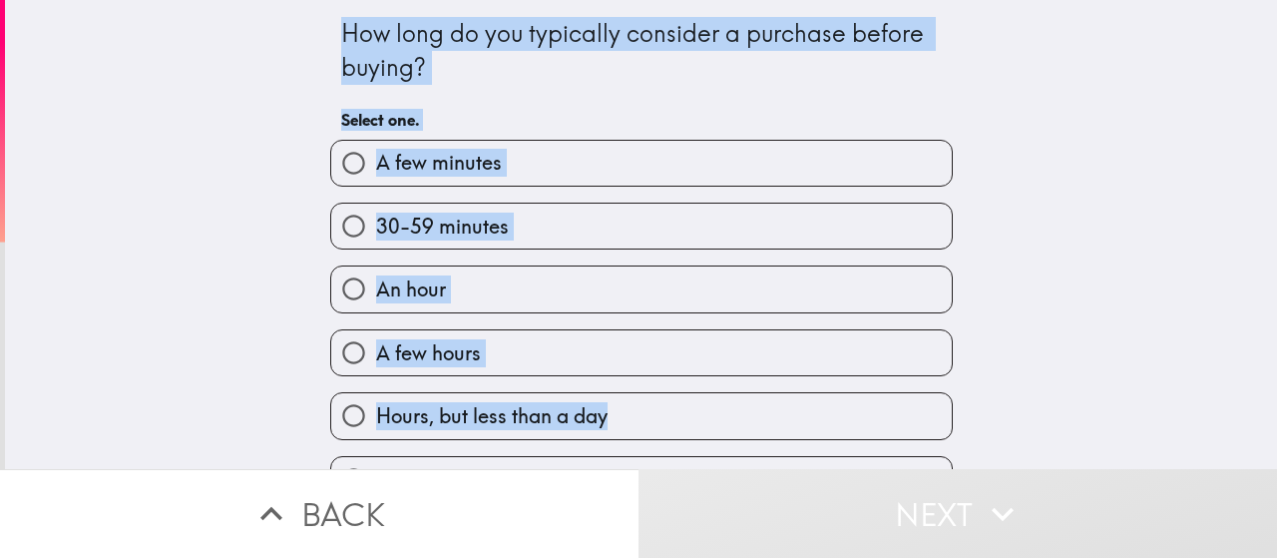
drag, startPoint x: 311, startPoint y: 21, endPoint x: 657, endPoint y: 440, distance: 543.4
click at [657, 440] on div "How long do you typically consider a purchase before buying? Select one. A few …" at bounding box center [641, 536] width 638 height 1072
click at [464, 337] on label "A few hours" at bounding box center [641, 352] width 620 height 45
click at [376, 337] on input "A few hours" at bounding box center [353, 352] width 45 height 45
radio input "true"
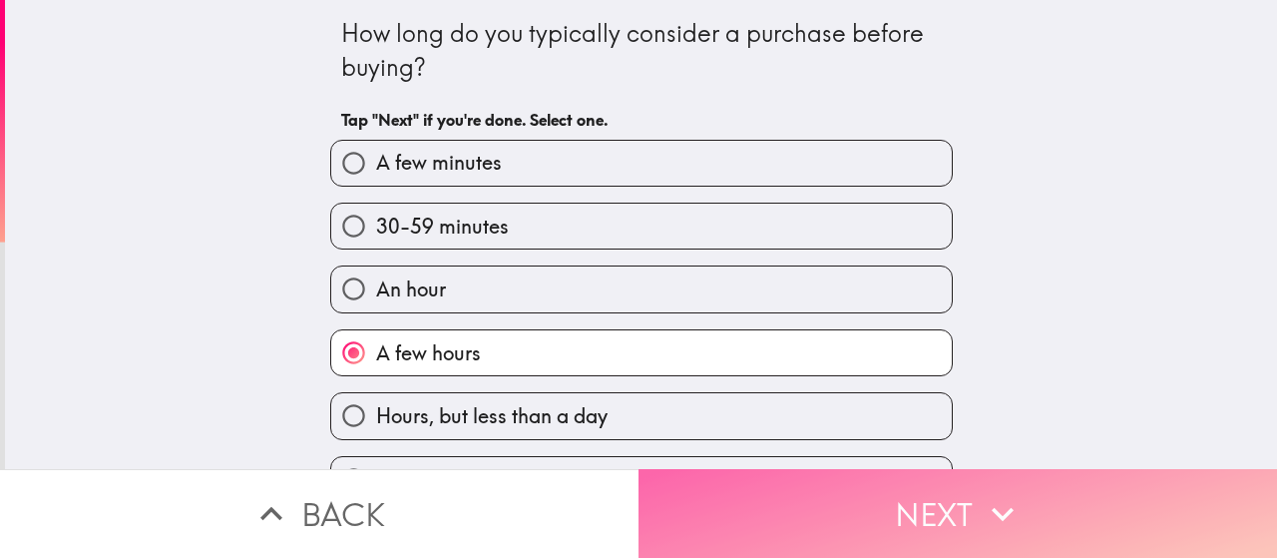
click at [760, 477] on button "Next" at bounding box center [957, 513] width 638 height 89
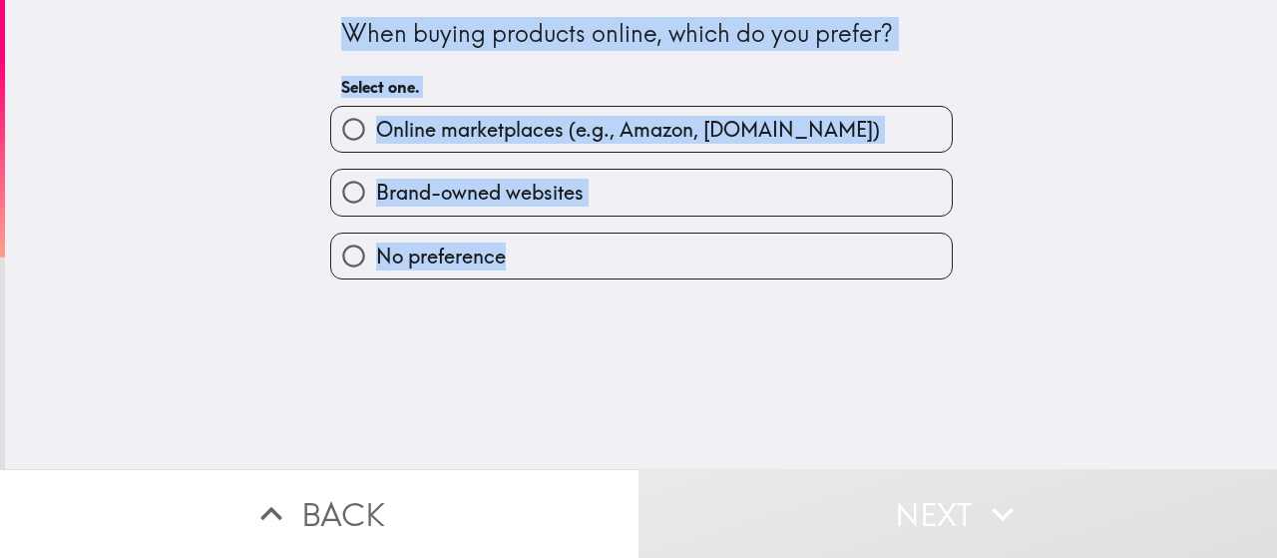
drag, startPoint x: 449, startPoint y: 129, endPoint x: 543, endPoint y: 253, distance: 156.0
click at [543, 253] on div "When buying products online, which do you prefer? Select one. Online marketplac…" at bounding box center [641, 139] width 638 height 279
click at [437, 129] on span "Online marketplaces (e.g., Amazon, [DOMAIN_NAME])" at bounding box center [628, 130] width 504 height 28
click at [376, 129] on input "Online marketplaces (e.g., Amazon, [DOMAIN_NAME])" at bounding box center [353, 129] width 45 height 45
radio input "true"
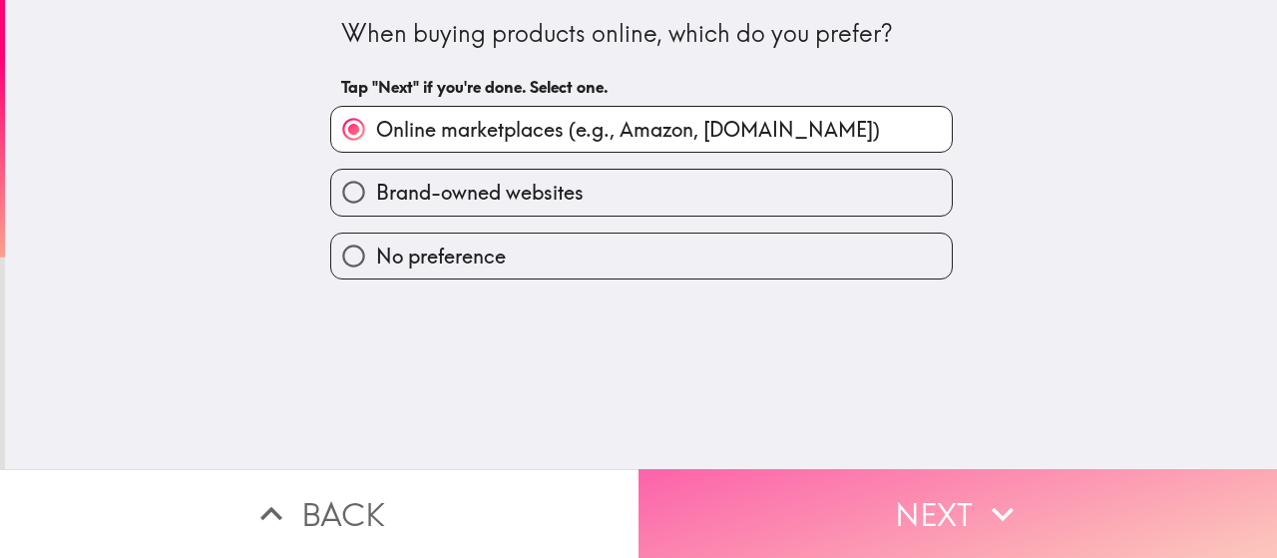
click at [782, 500] on button "Next" at bounding box center [957, 513] width 638 height 89
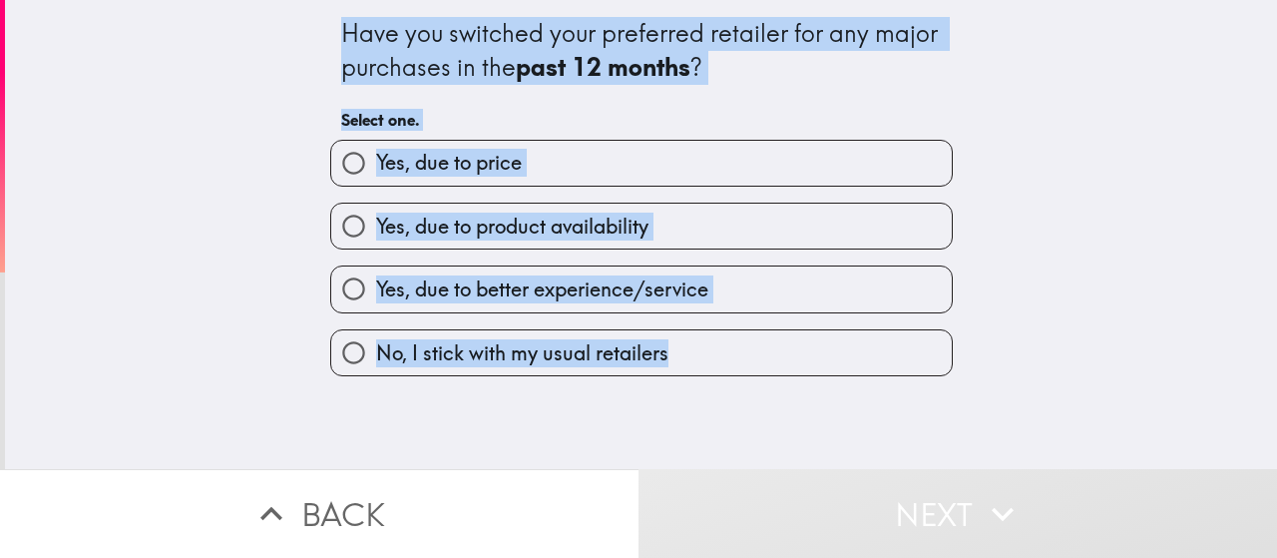
drag, startPoint x: 328, startPoint y: 19, endPoint x: 678, endPoint y: 359, distance: 488.2
click at [678, 359] on div "Have you switched your preferred retailer for any major purchases in the past 1…" at bounding box center [641, 188] width 638 height 376
click at [486, 173] on span "Yes, due to price" at bounding box center [449, 163] width 146 height 28
click at [376, 173] on input "Yes, due to price" at bounding box center [353, 163] width 45 height 45
radio input "true"
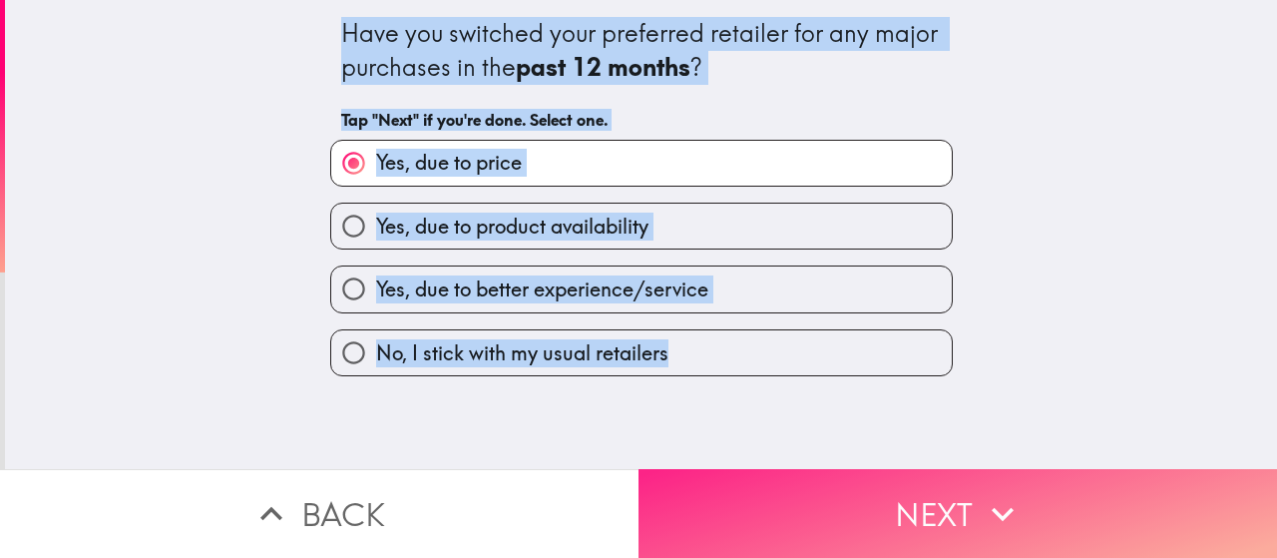
click at [774, 482] on button "Next" at bounding box center [957, 513] width 638 height 89
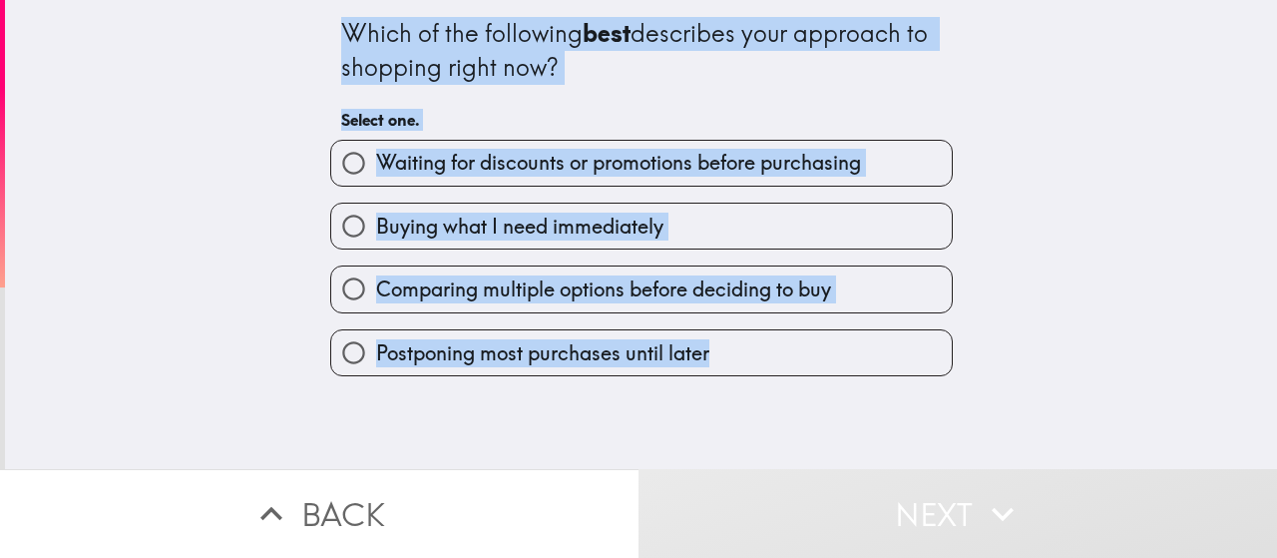
drag, startPoint x: 309, startPoint y: 24, endPoint x: 738, endPoint y: 367, distance: 549.3
click at [738, 367] on div "Which of the following best describes your approach to shopping right now? Sele…" at bounding box center [641, 188] width 638 height 376
click at [453, 300] on span "Comparing multiple options before deciding to buy" at bounding box center [603, 289] width 455 height 28
click at [376, 300] on input "Comparing multiple options before deciding to buy" at bounding box center [353, 288] width 45 height 45
radio input "true"
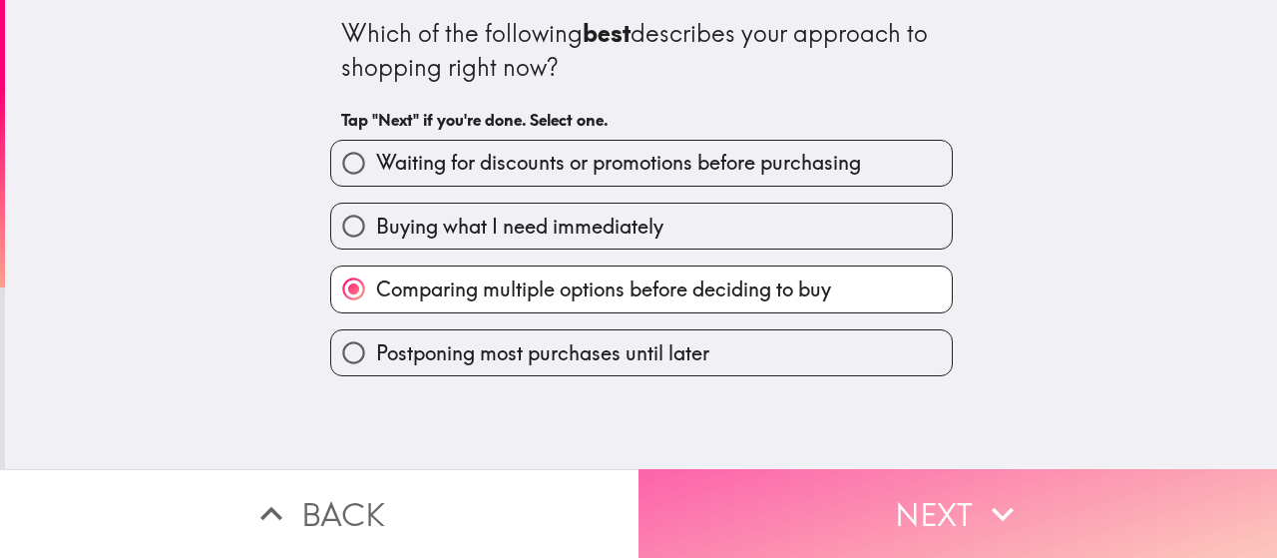
click at [778, 493] on button "Next" at bounding box center [957, 513] width 638 height 89
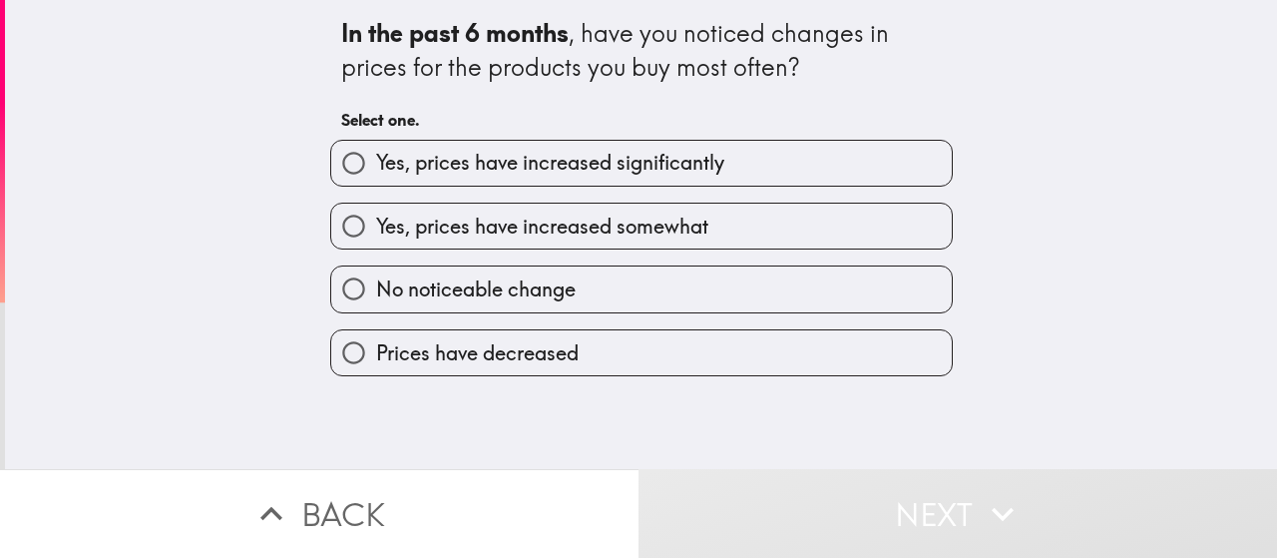
drag, startPoint x: 312, startPoint y: 27, endPoint x: 632, endPoint y: 350, distance: 455.0
click at [632, 350] on div "In the past 6 months , have you noticed changes in prices for the products you …" at bounding box center [641, 188] width 638 height 376
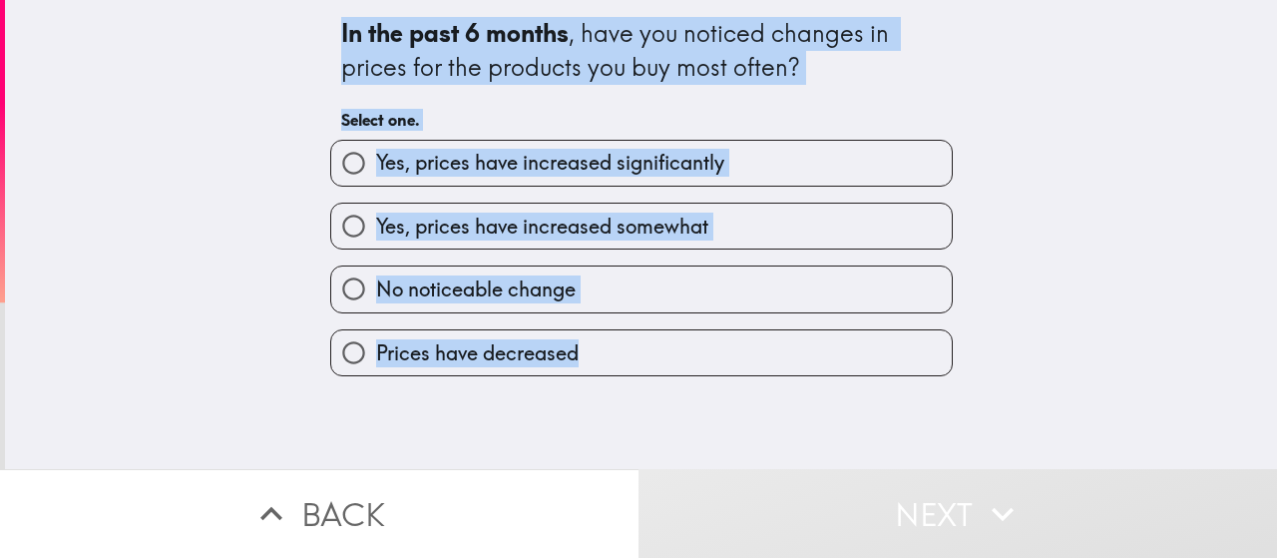
drag, startPoint x: 308, startPoint y: 27, endPoint x: 648, endPoint y: 349, distance: 468.5
click at [648, 349] on div "In the past 6 months , have you noticed changes in prices for the products you …" at bounding box center [641, 188] width 638 height 376
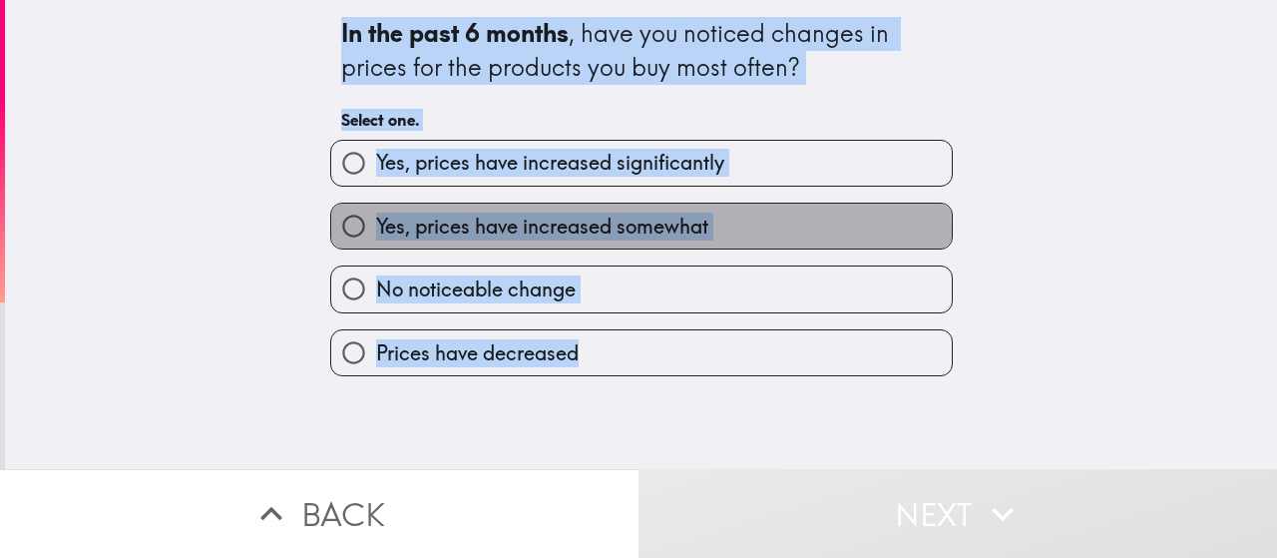
click at [501, 230] on span "Yes, prices have increased somewhat" at bounding box center [542, 226] width 332 height 28
click at [376, 230] on input "Yes, prices have increased somewhat" at bounding box center [353, 225] width 45 height 45
radio input "true"
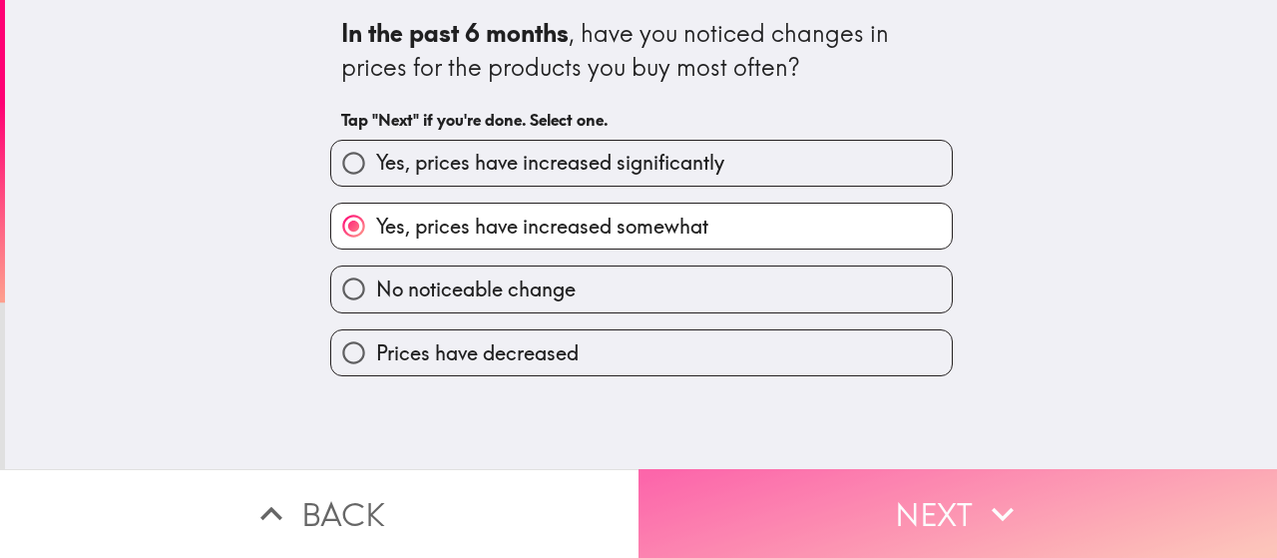
click at [764, 481] on button "Next" at bounding box center [957, 513] width 638 height 89
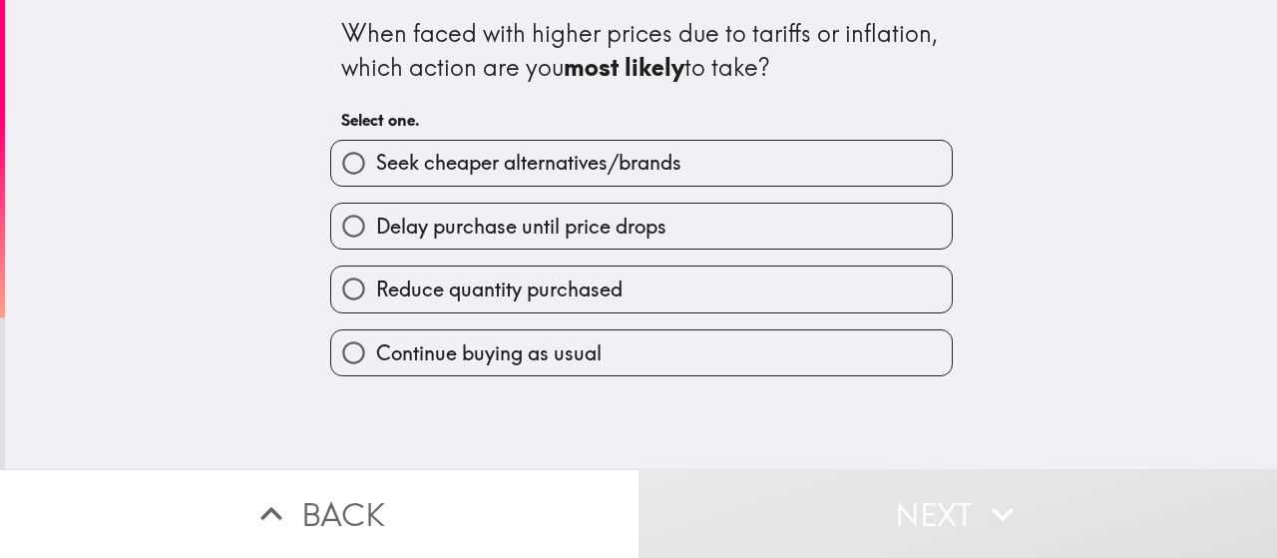
click at [533, 347] on span "Continue buying as usual" at bounding box center [488, 353] width 225 height 28
click at [376, 347] on input "Continue buying as usual" at bounding box center [353, 352] width 45 height 45
radio input "true"
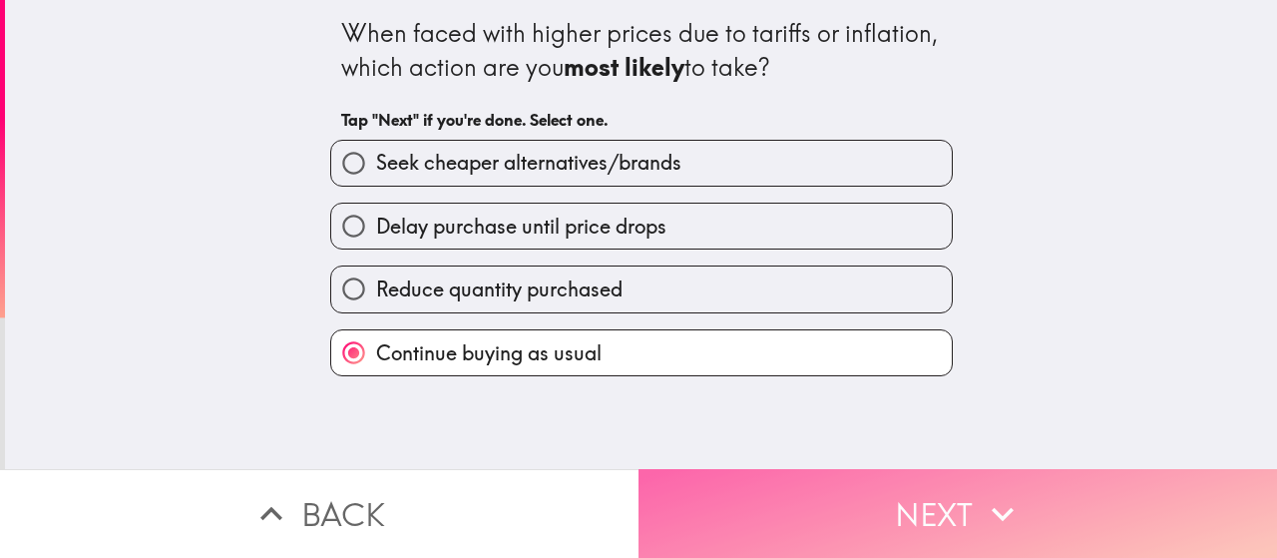
click at [814, 489] on button "Next" at bounding box center [957, 513] width 638 height 89
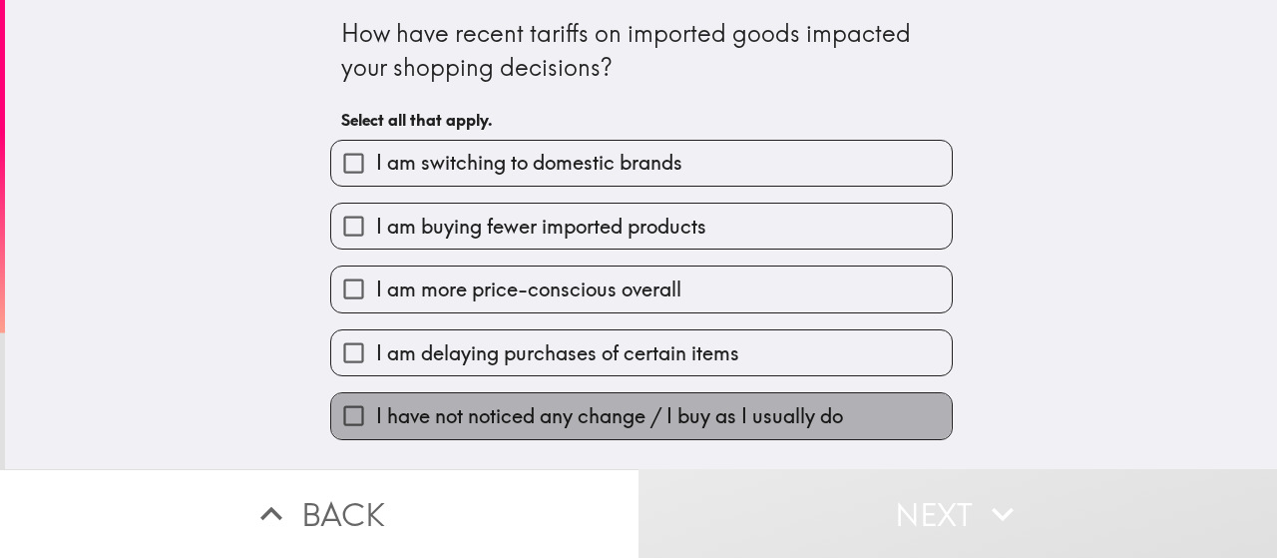
click at [509, 414] on span "I have not noticed any change / I buy as I usually do" at bounding box center [609, 416] width 467 height 28
click at [376, 414] on input "I have not noticed any change / I buy as I usually do" at bounding box center [353, 415] width 45 height 45
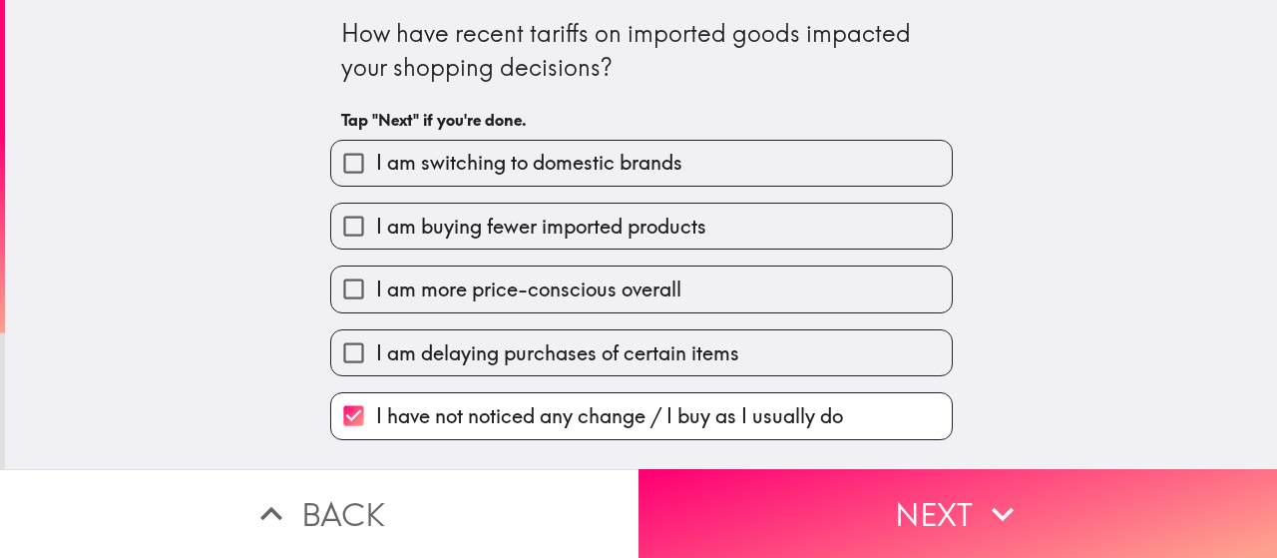
click at [510, 412] on span "I have not noticed any change / I buy as I usually do" at bounding box center [609, 416] width 467 height 28
click at [376, 412] on input "I have not noticed any change / I buy as I usually do" at bounding box center [353, 415] width 45 height 45
checkbox input "false"
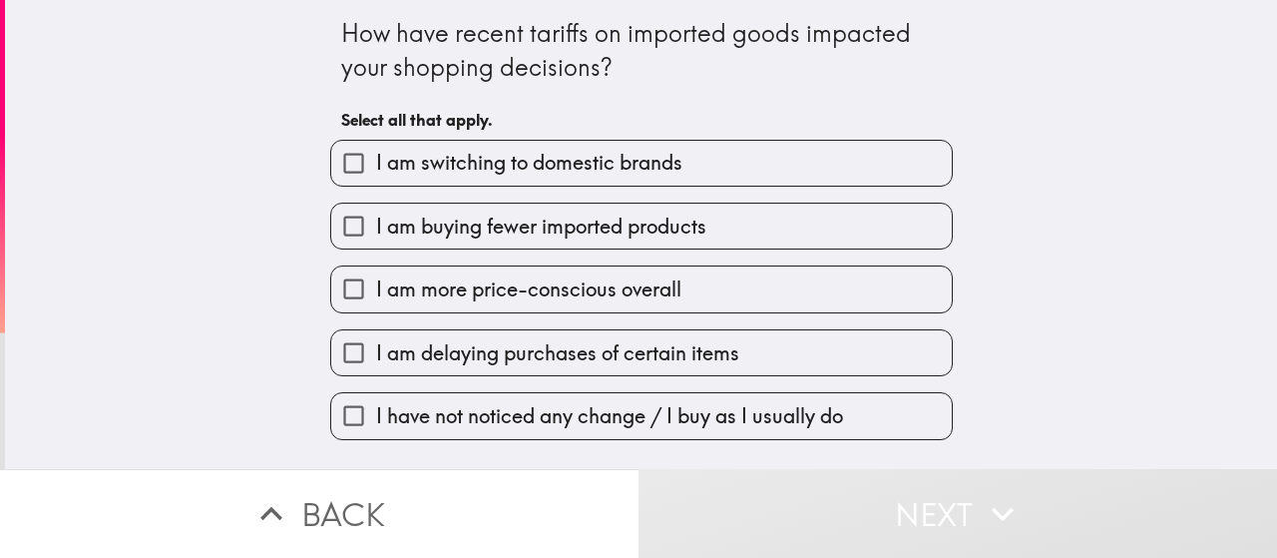
click at [549, 218] on span "I am buying fewer imported products" at bounding box center [541, 226] width 330 height 28
click at [376, 218] on input "I am buying fewer imported products" at bounding box center [353, 225] width 45 height 45
checkbox input "true"
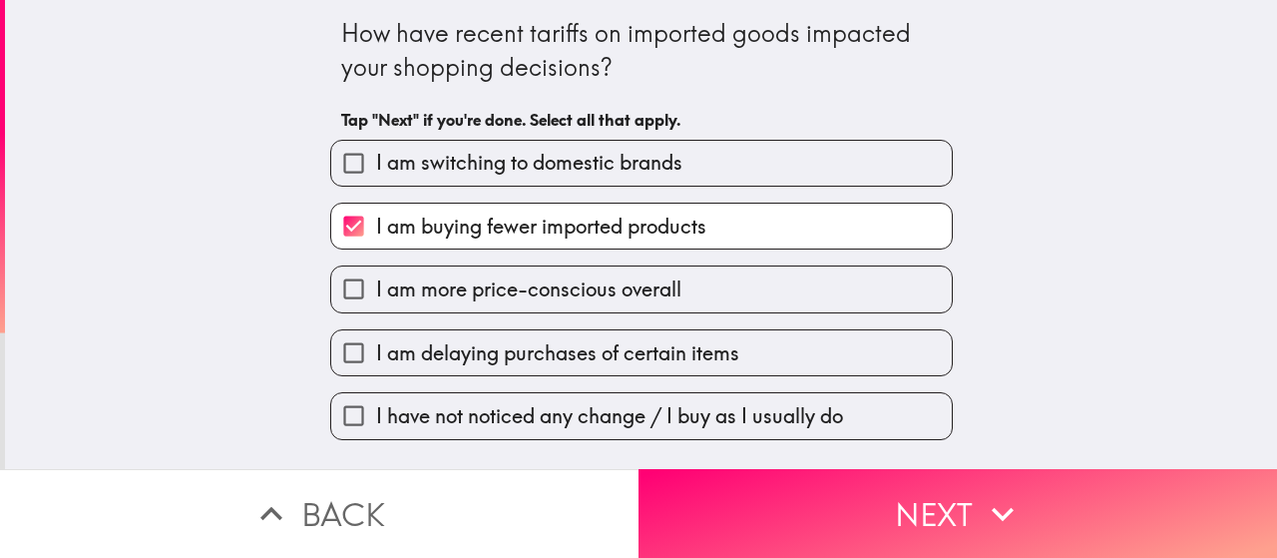
click at [574, 159] on span "I am switching to domestic brands" at bounding box center [529, 163] width 306 height 28
click at [376, 159] on input "I am switching to domestic brands" at bounding box center [353, 163] width 45 height 45
checkbox input "true"
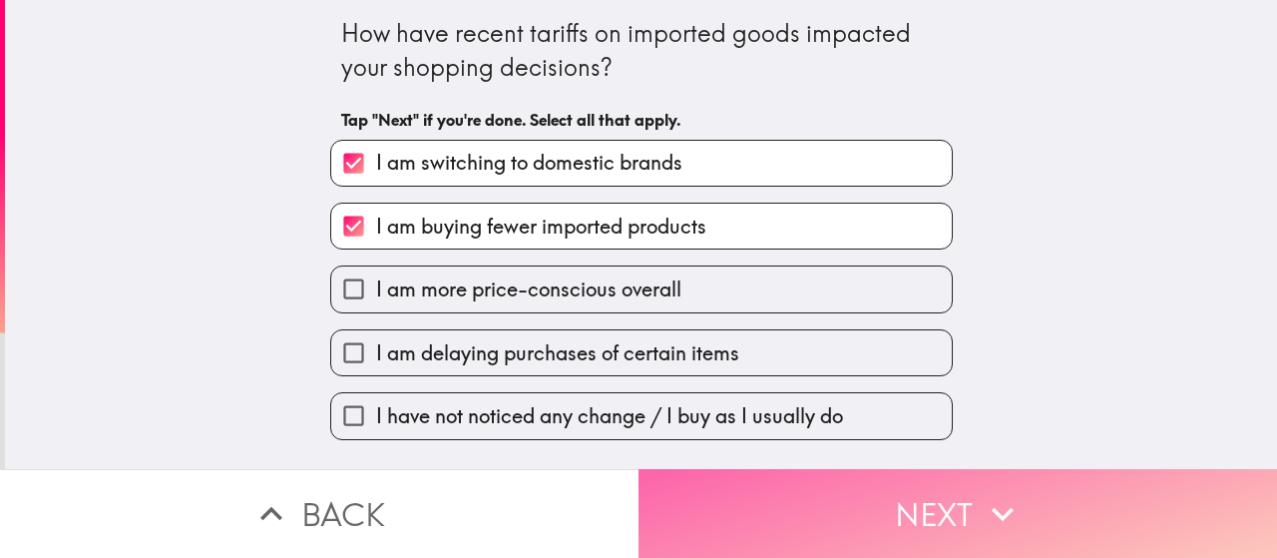
click at [791, 489] on button "Next" at bounding box center [957, 513] width 638 height 89
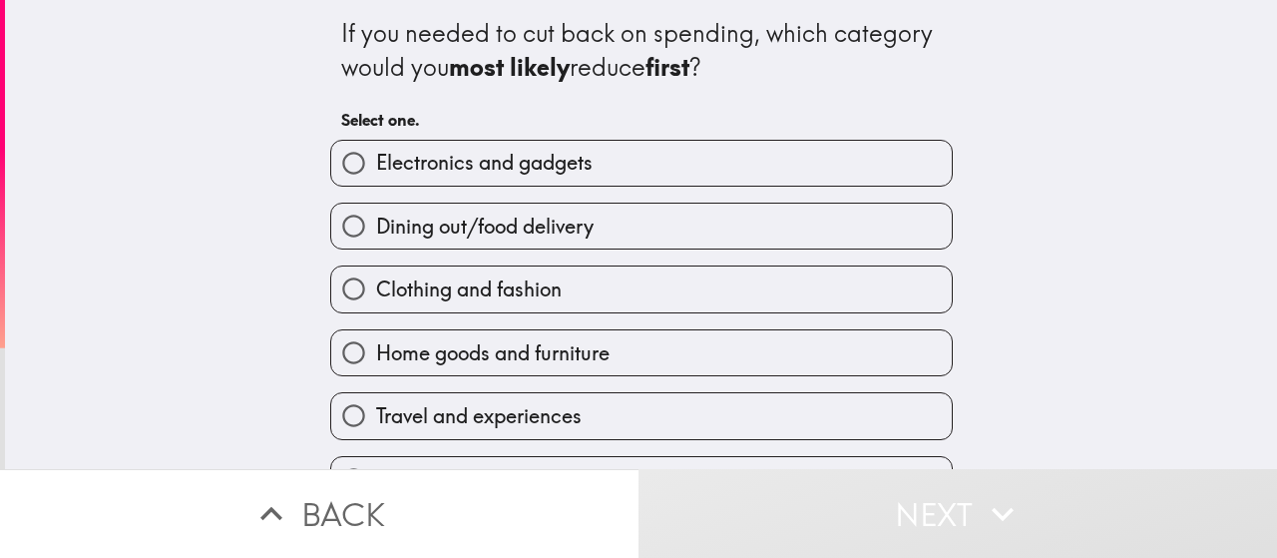
scroll to position [100, 0]
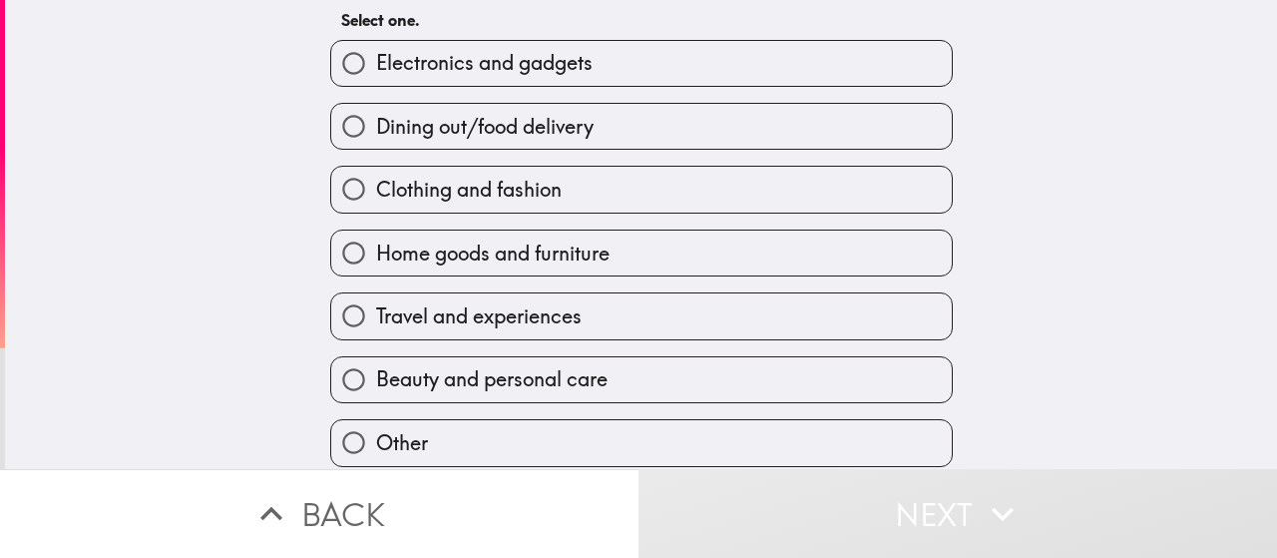
click at [570, 326] on span "Travel and experiences" at bounding box center [478, 316] width 205 height 28
click at [376, 326] on input "Travel and experiences" at bounding box center [353, 315] width 45 height 45
radio input "true"
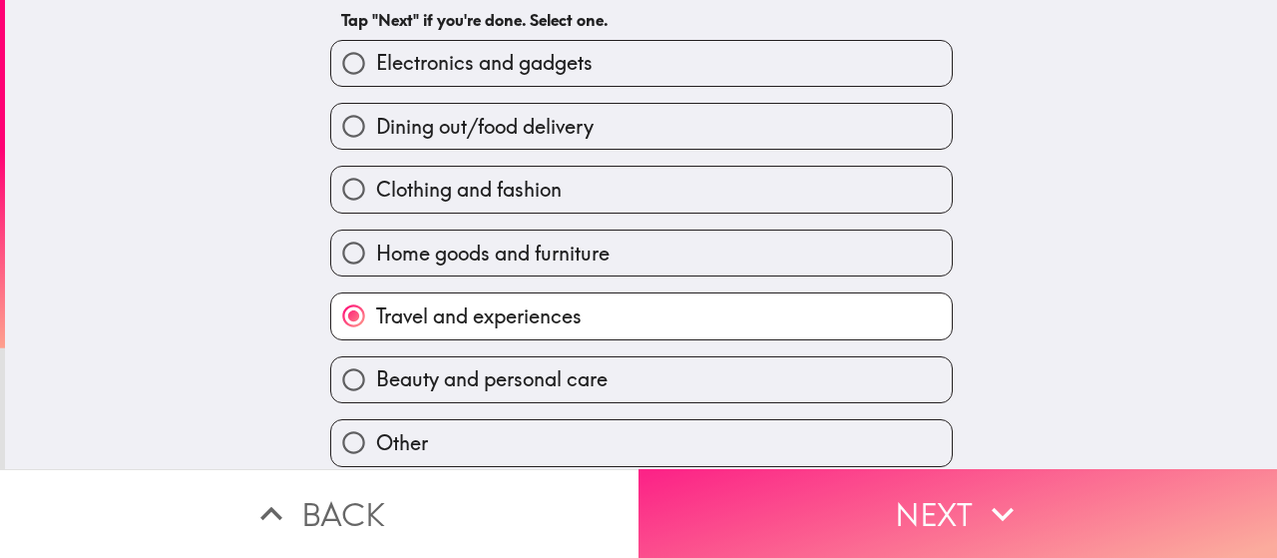
click at [702, 469] on button "Next" at bounding box center [957, 513] width 638 height 89
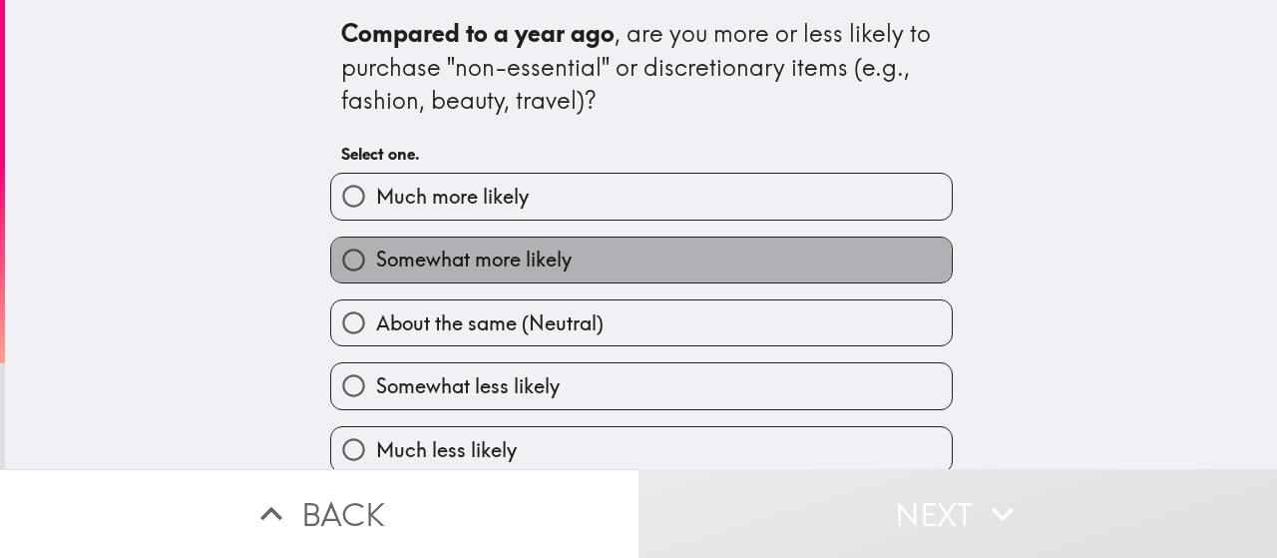
click at [510, 266] on span "Somewhat more likely" at bounding box center [474, 259] width 196 height 28
click at [376, 266] on input "Somewhat more likely" at bounding box center [353, 259] width 45 height 45
radio input "true"
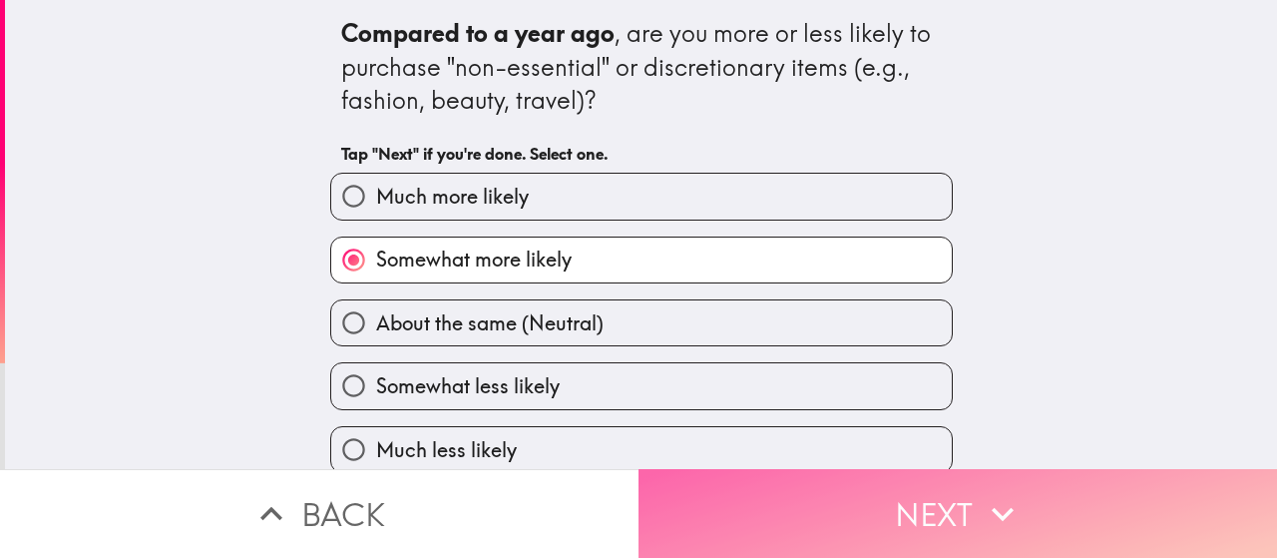
click at [689, 500] on button "Next" at bounding box center [957, 513] width 638 height 89
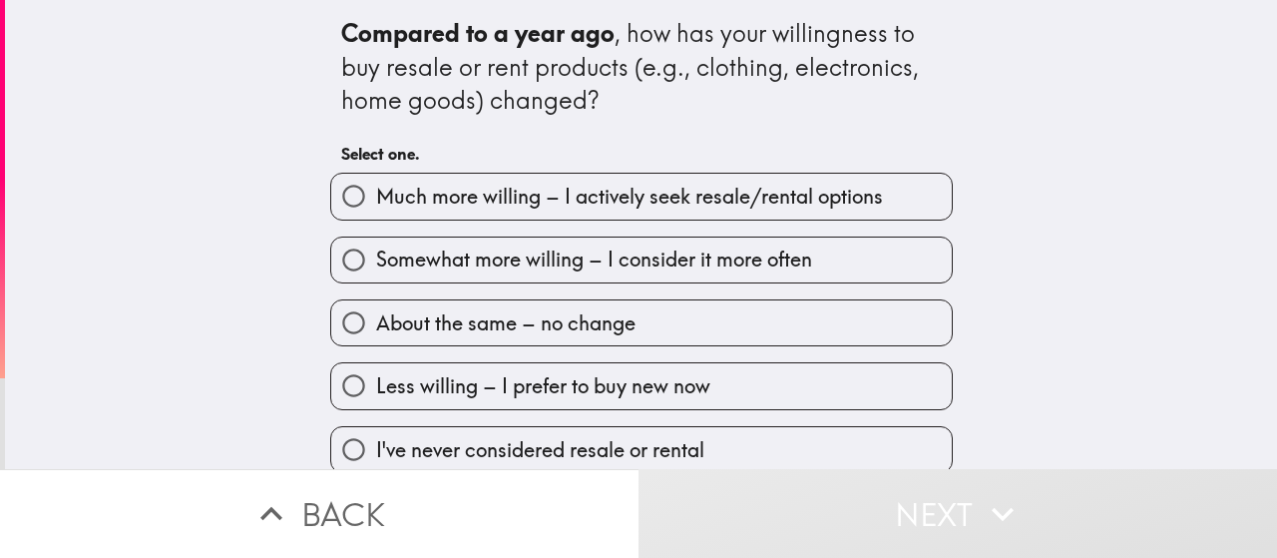
click at [497, 251] on span "Somewhat more willing – I consider it more often" at bounding box center [594, 259] width 436 height 28
click at [376, 251] on input "Somewhat more willing – I consider it more often" at bounding box center [353, 259] width 45 height 45
radio input "true"
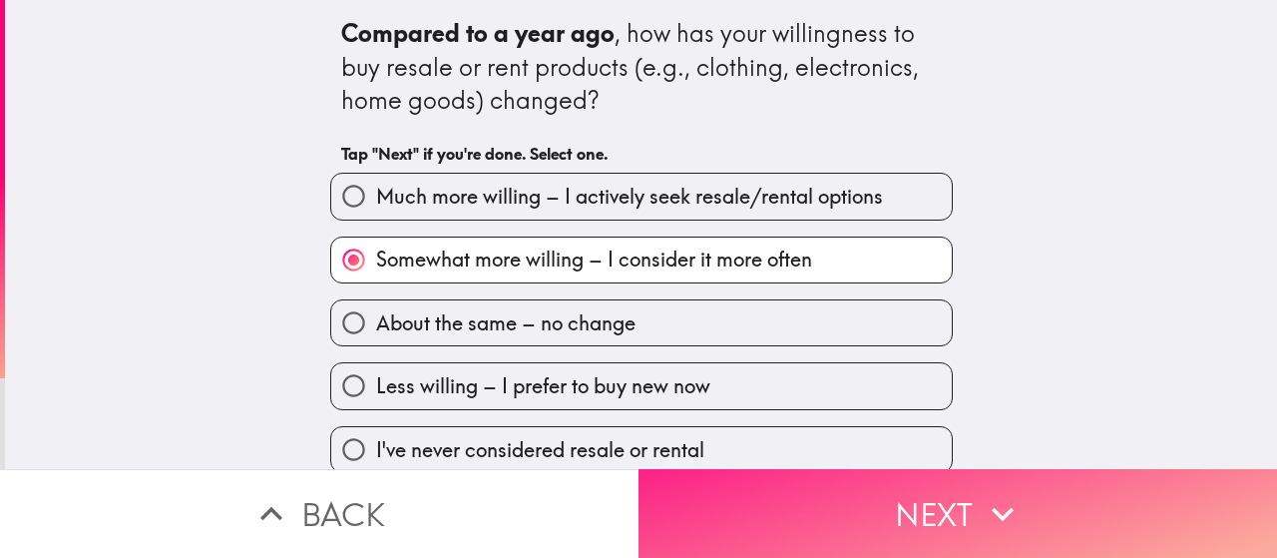
click at [744, 480] on button "Next" at bounding box center [957, 513] width 638 height 89
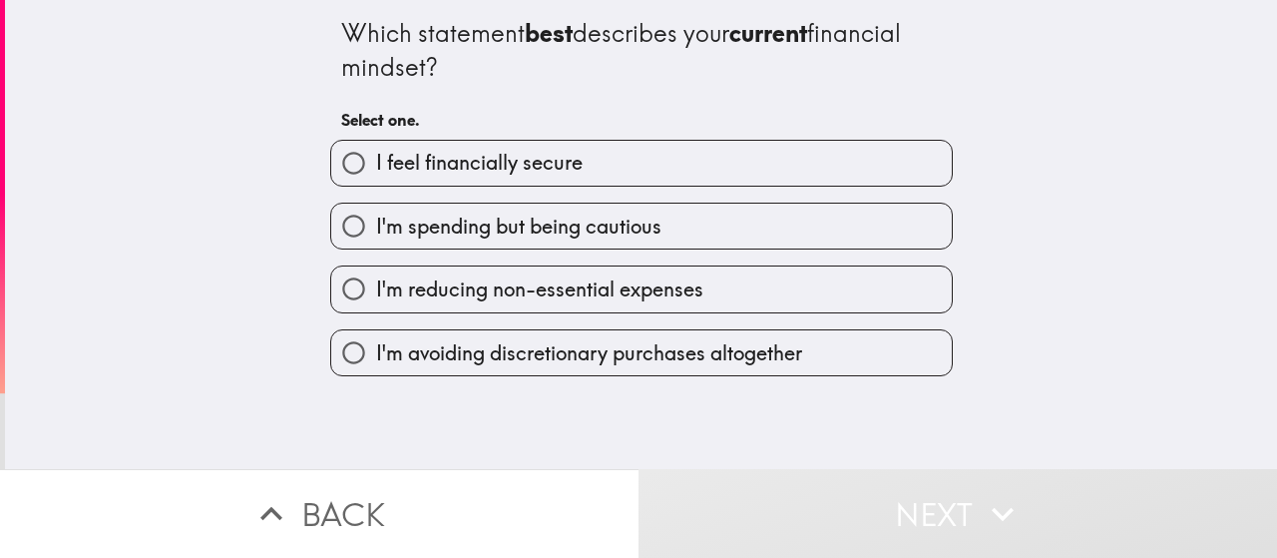
click at [498, 233] on span "I'm spending but being cautious" at bounding box center [518, 226] width 285 height 28
click at [376, 233] on input "I'm spending but being cautious" at bounding box center [353, 225] width 45 height 45
radio input "true"
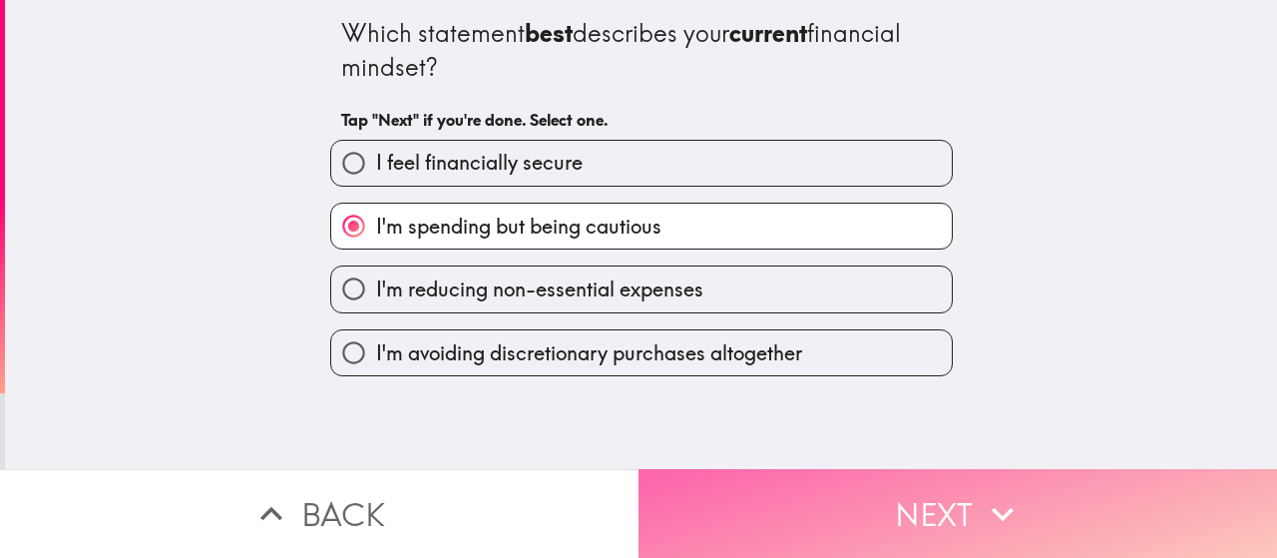
click at [728, 469] on button "Next" at bounding box center [957, 513] width 638 height 89
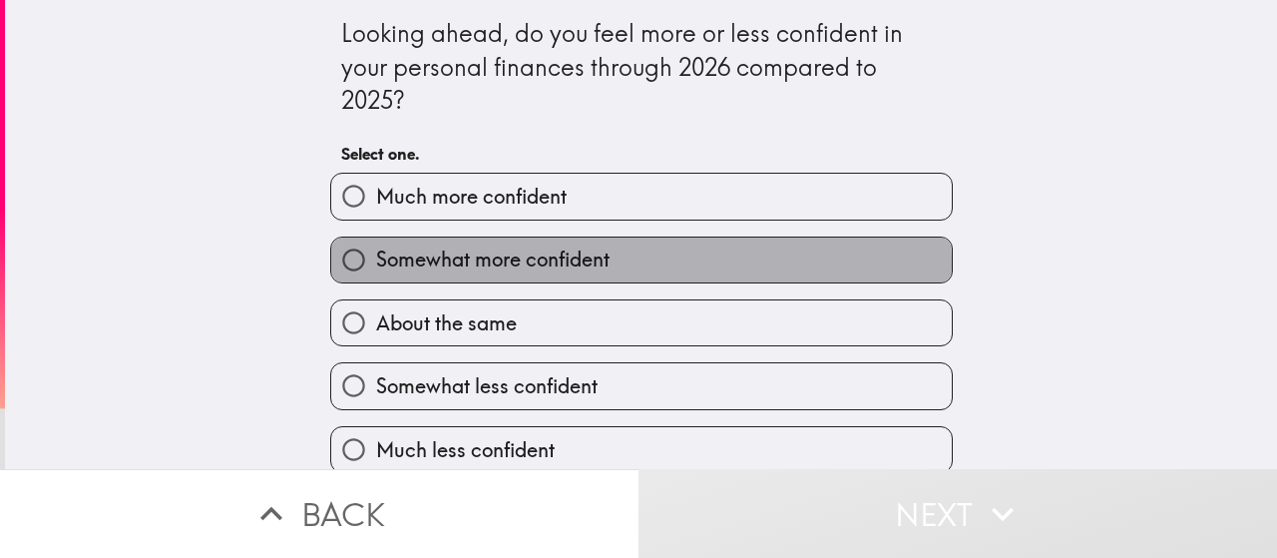
click at [499, 265] on span "Somewhat more confident" at bounding box center [492, 259] width 233 height 28
click at [376, 265] on input "Somewhat more confident" at bounding box center [353, 259] width 45 height 45
radio input "true"
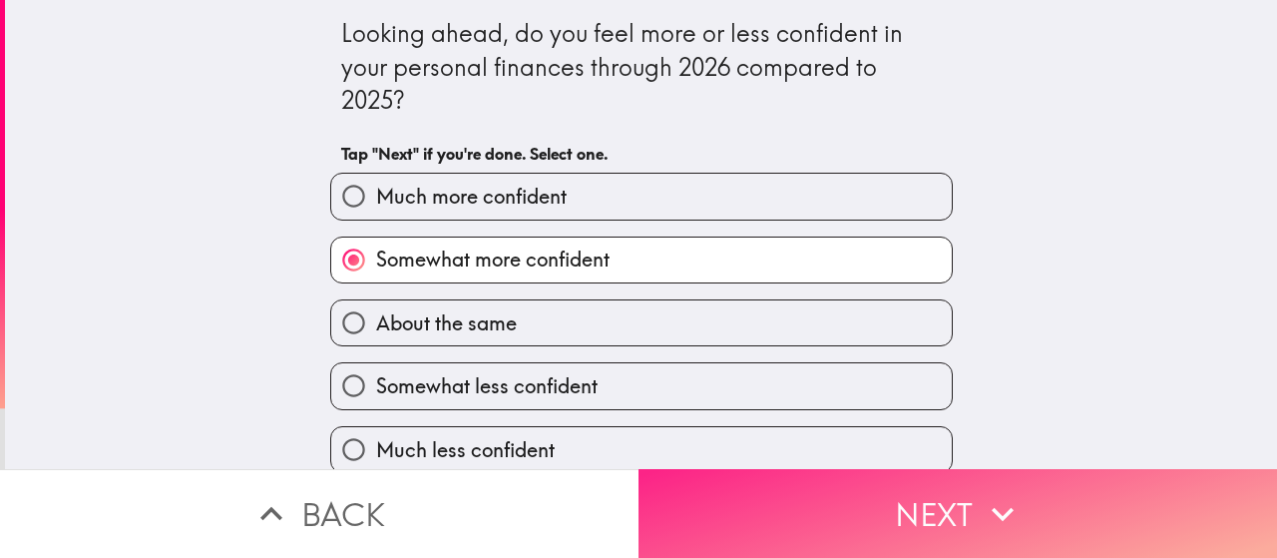
click at [704, 477] on button "Next" at bounding box center [957, 513] width 638 height 89
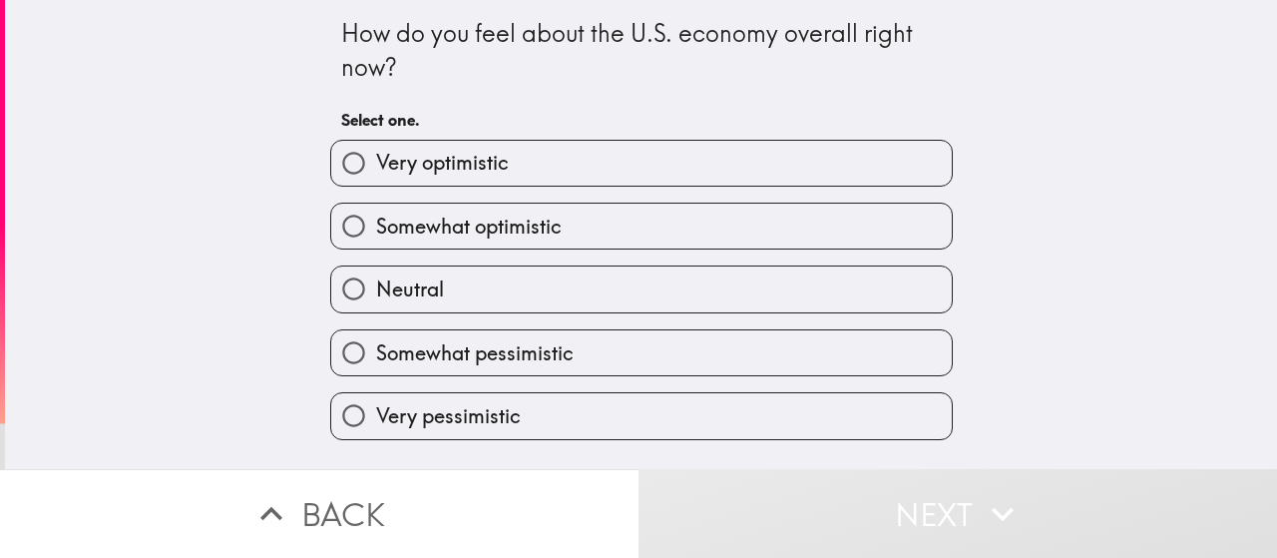
click at [472, 226] on span "Somewhat optimistic" at bounding box center [469, 226] width 186 height 28
click at [376, 226] on input "Somewhat optimistic" at bounding box center [353, 225] width 45 height 45
radio input "true"
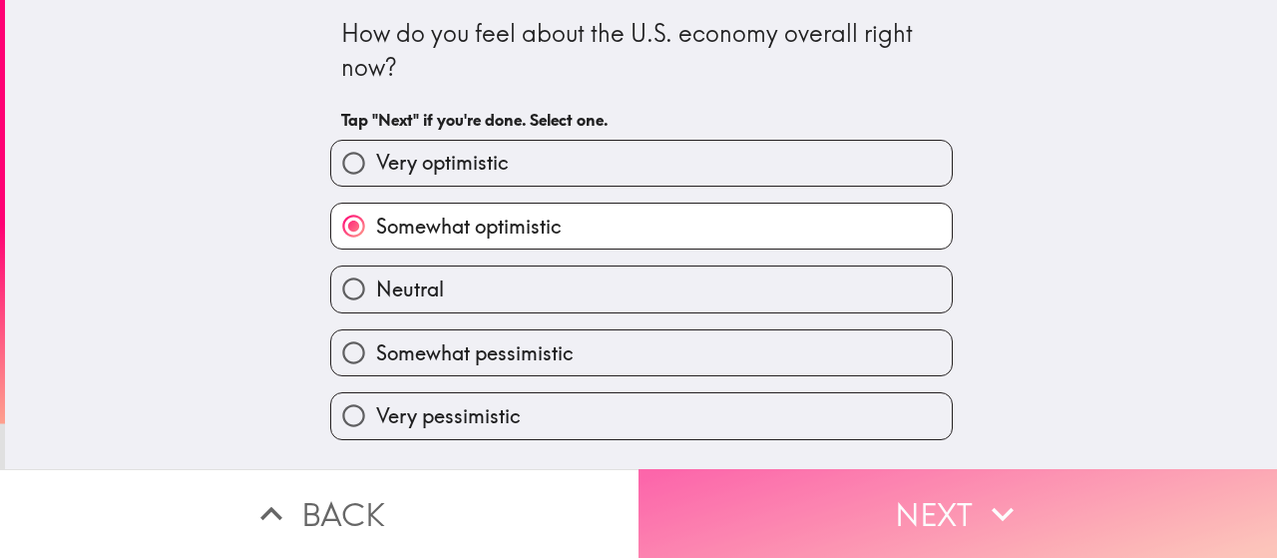
click at [726, 494] on button "Next" at bounding box center [957, 513] width 638 height 89
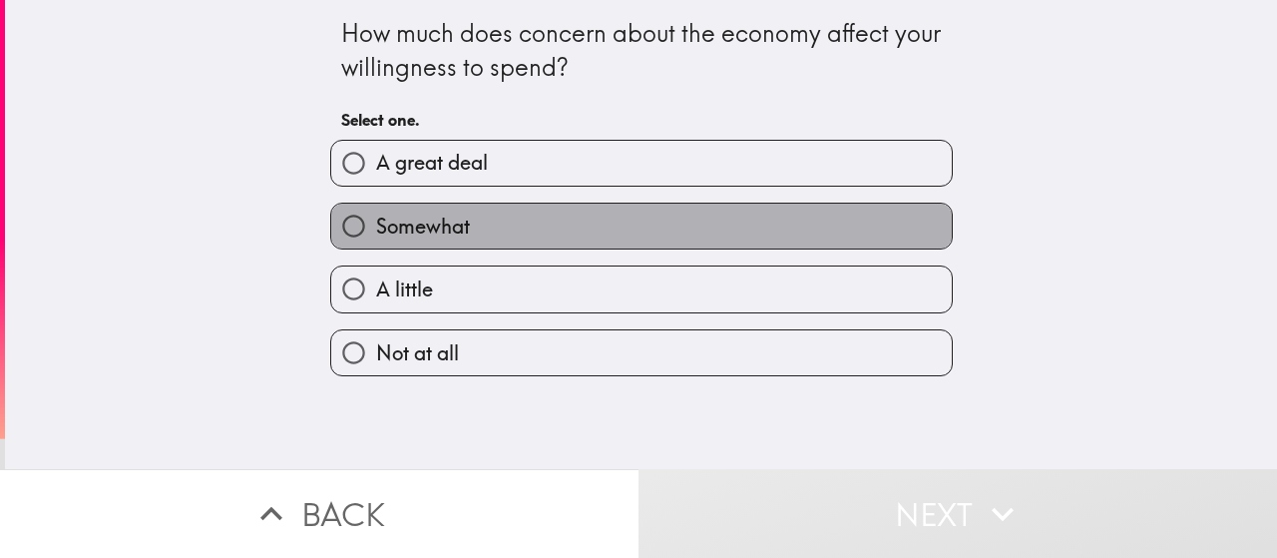
click at [463, 212] on label "Somewhat" at bounding box center [641, 225] width 620 height 45
click at [376, 212] on input "Somewhat" at bounding box center [353, 225] width 45 height 45
radio input "true"
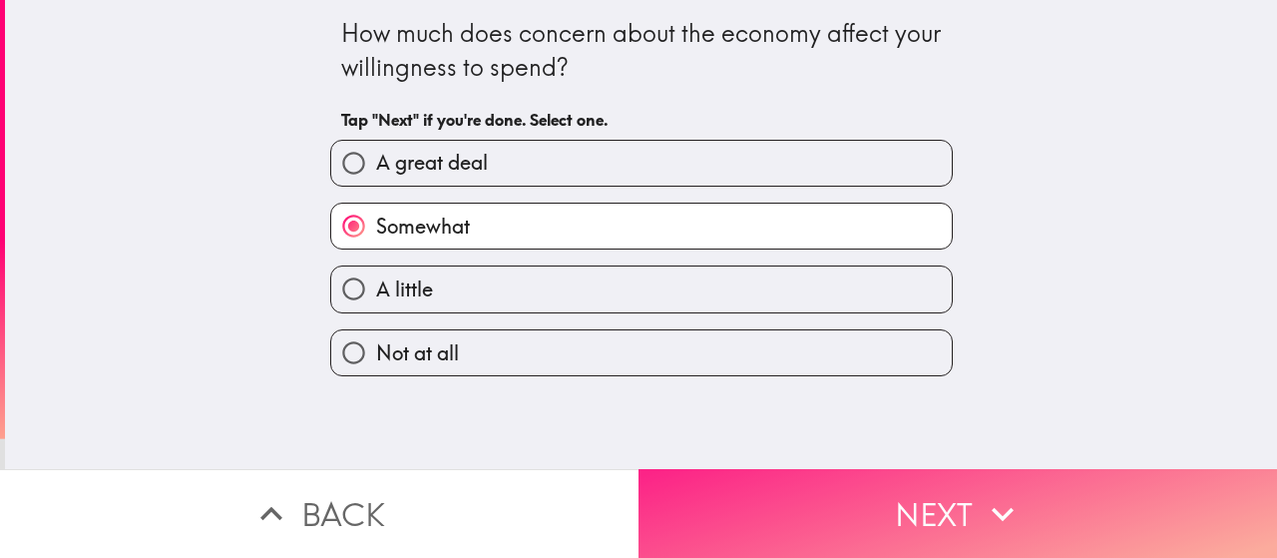
click at [731, 498] on button "Next" at bounding box center [957, 513] width 638 height 89
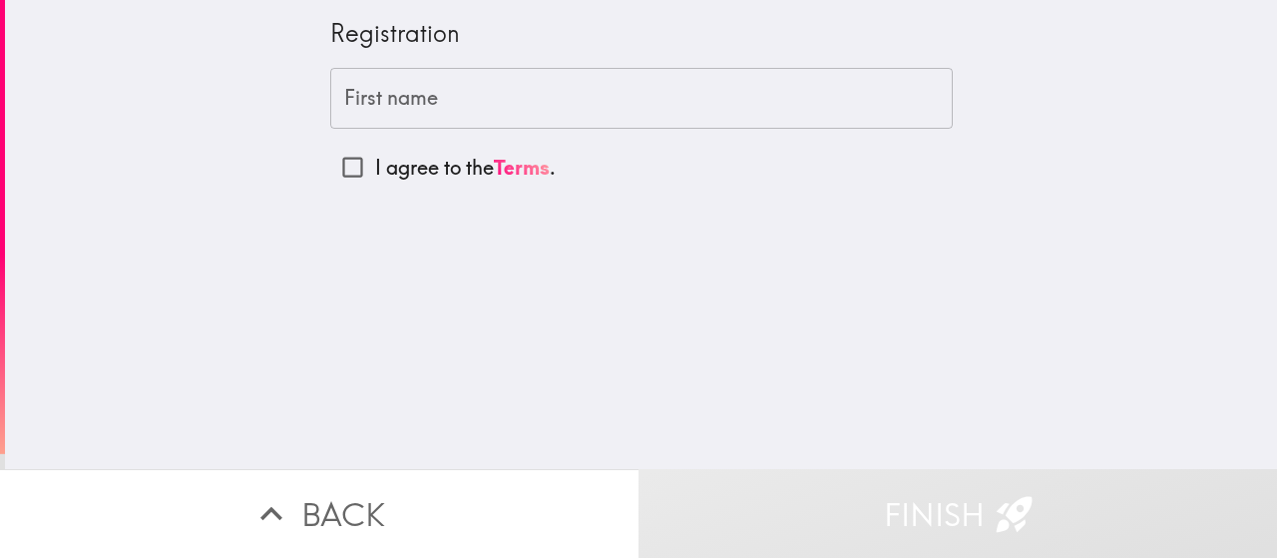
click at [448, 96] on input "First name" at bounding box center [641, 99] width 622 height 62
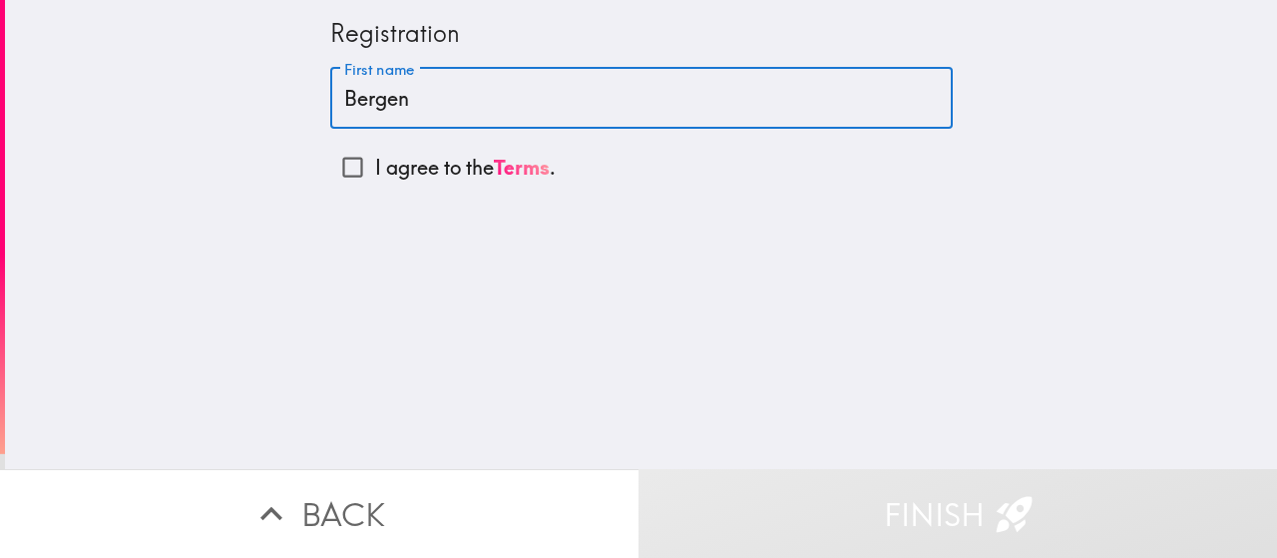
type input "Bergen"
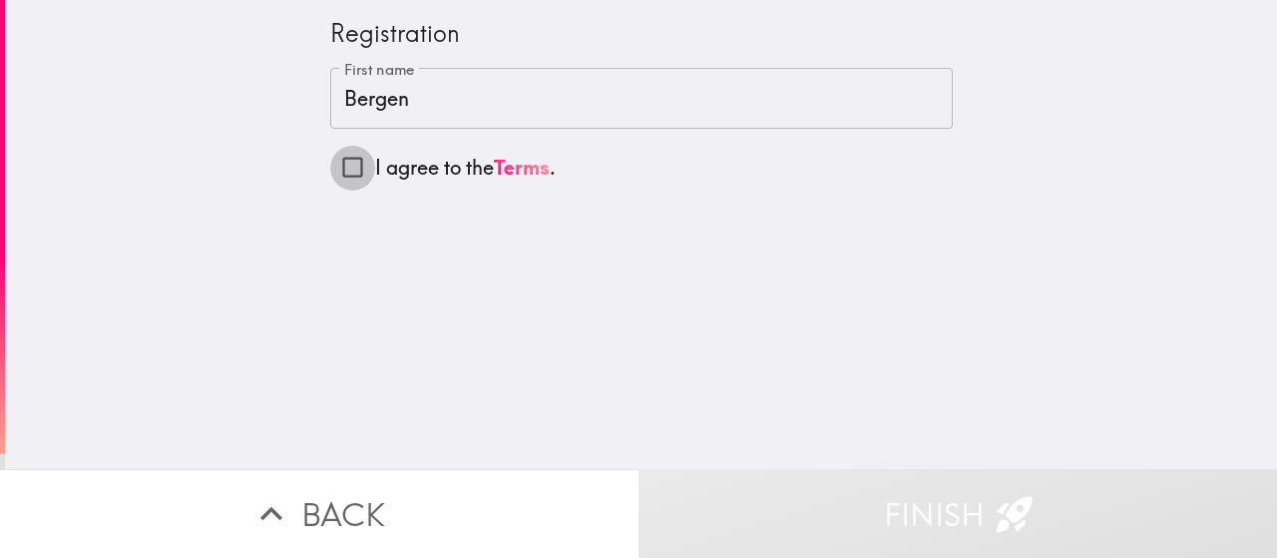
click at [332, 167] on input "I agree to the Terms ." at bounding box center [352, 167] width 45 height 45
checkbox input "true"
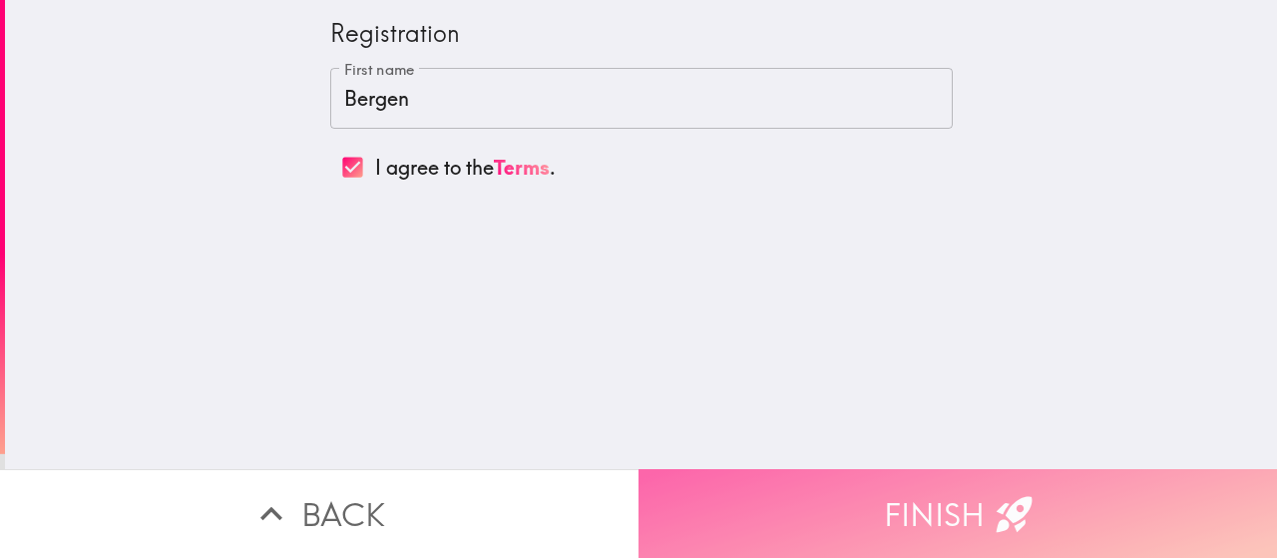
click at [810, 505] on button "Finish" at bounding box center [957, 513] width 638 height 89
